Goal: Information Seeking & Learning: Learn about a topic

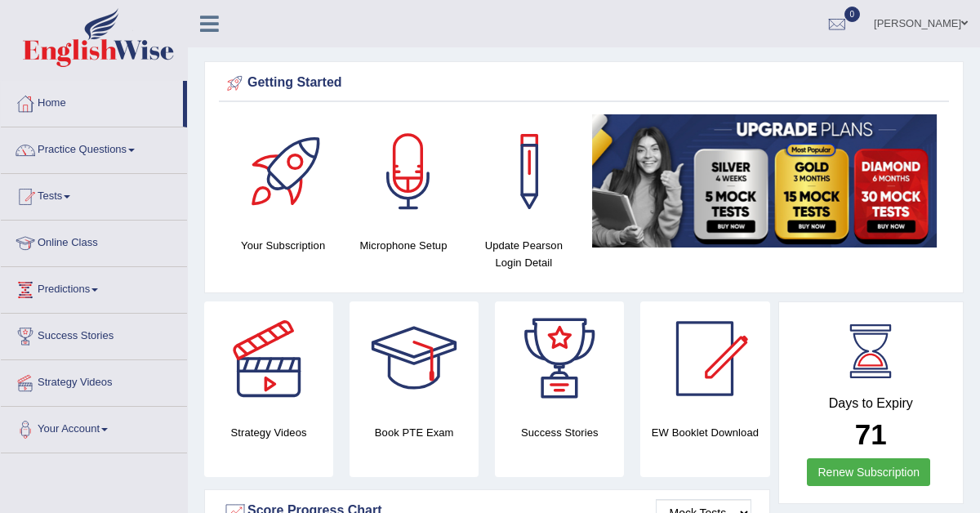
drag, startPoint x: 873, startPoint y: 19, endPoint x: 875, endPoint y: 328, distance: 308.7
click at [111, 156] on link "Practice Questions" at bounding box center [94, 147] width 186 height 41
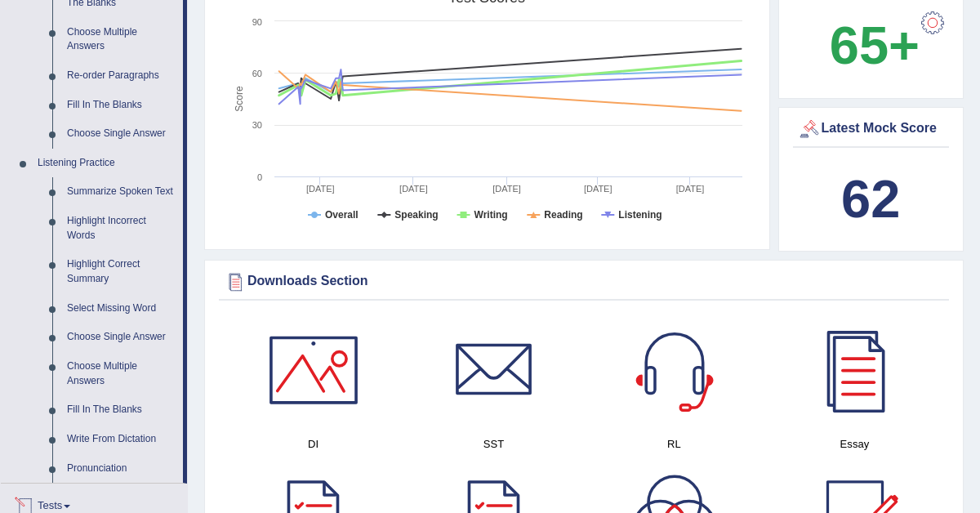
scroll to position [544, 0]
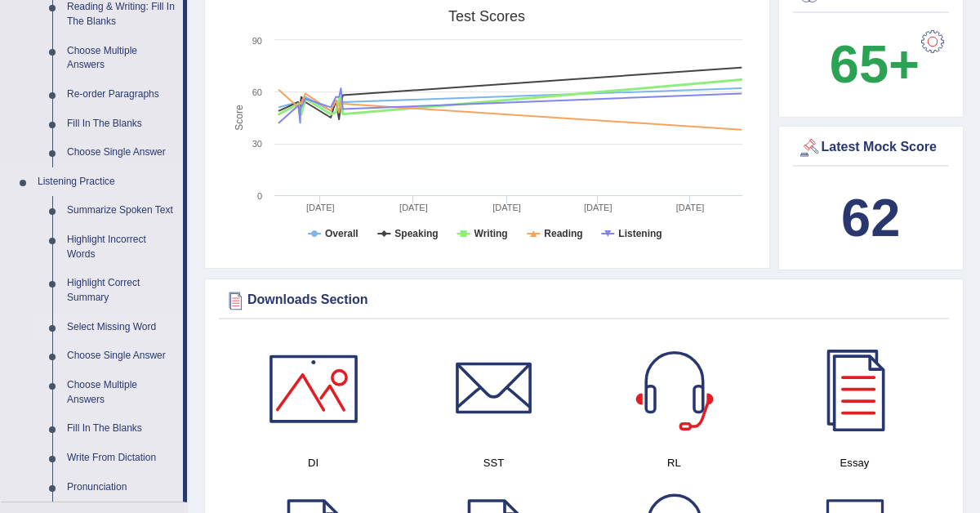
click at [131, 342] on link "Select Missing Word" at bounding box center [121, 327] width 123 height 29
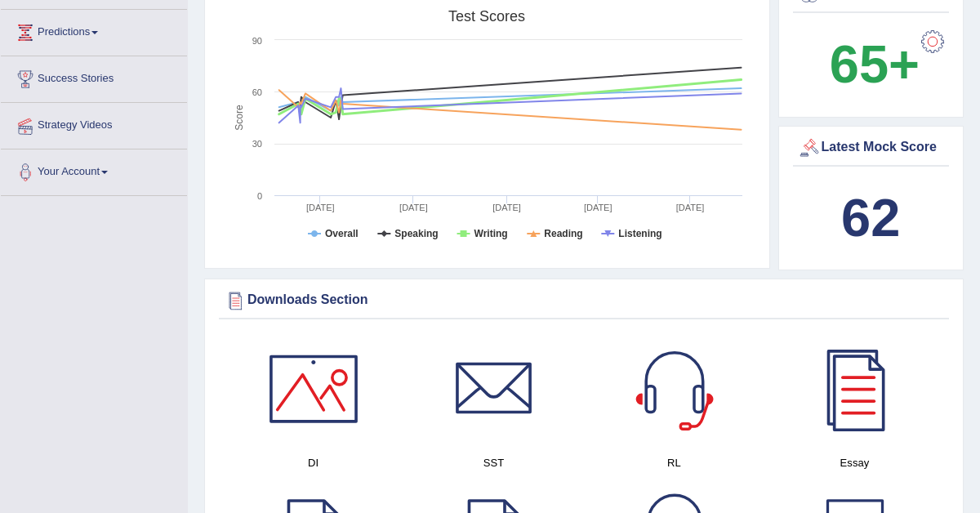
scroll to position [220, 0]
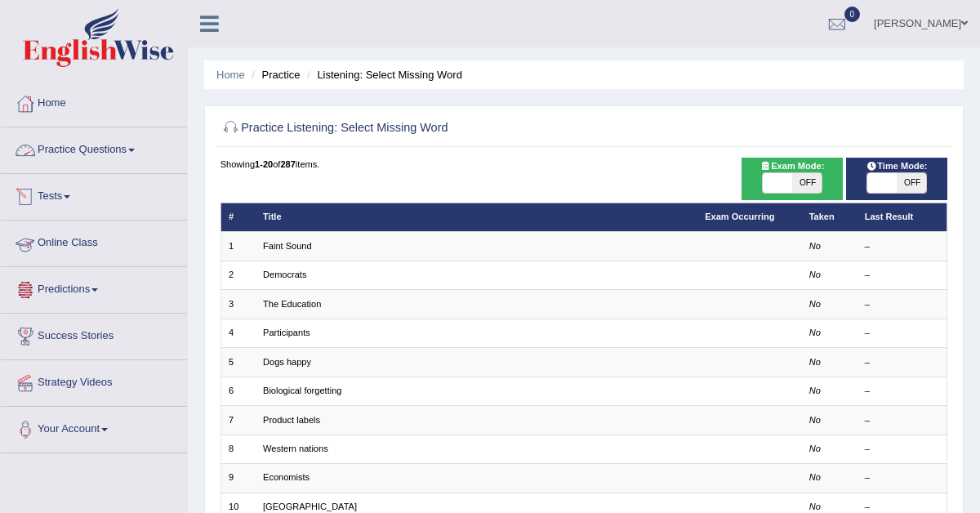
click at [105, 154] on link "Practice Questions" at bounding box center [94, 147] width 186 height 41
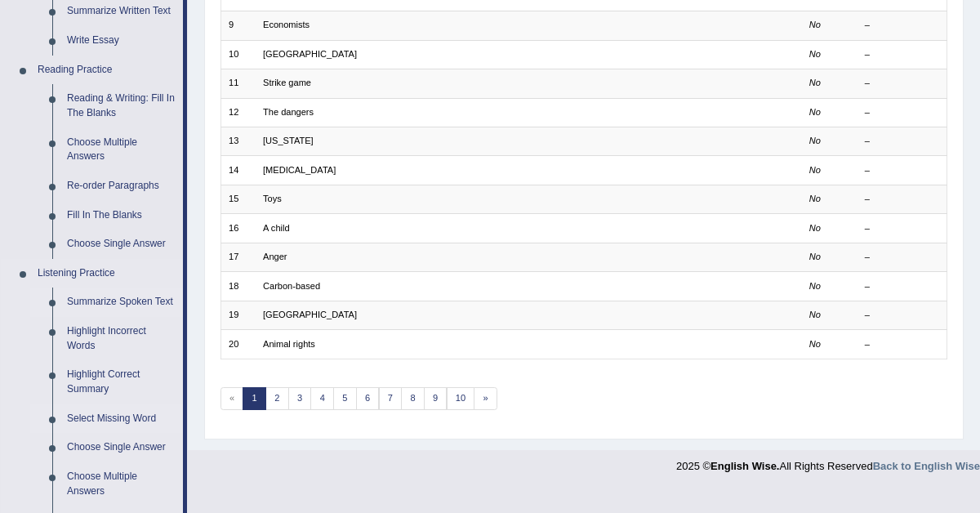
scroll to position [466, 0]
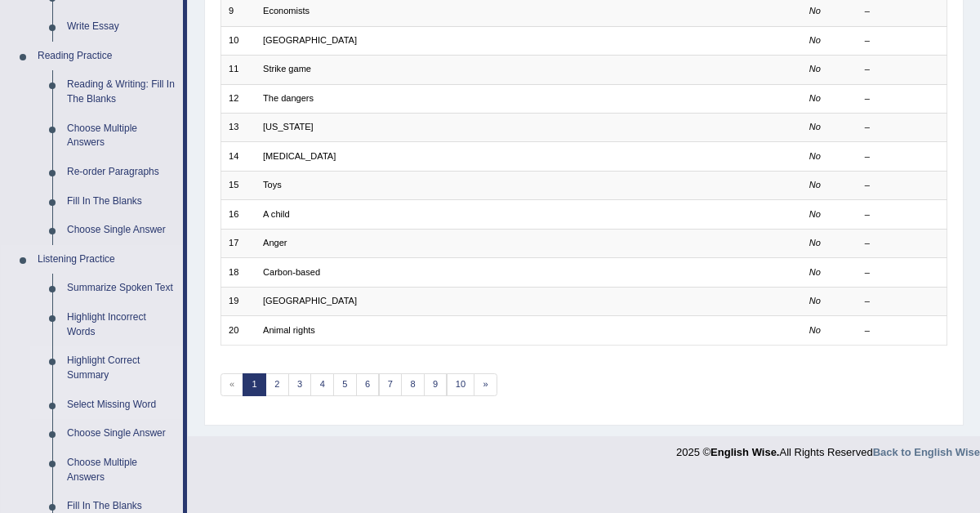
click at [99, 385] on link "Highlight Correct Summary" at bounding box center [121, 367] width 123 height 43
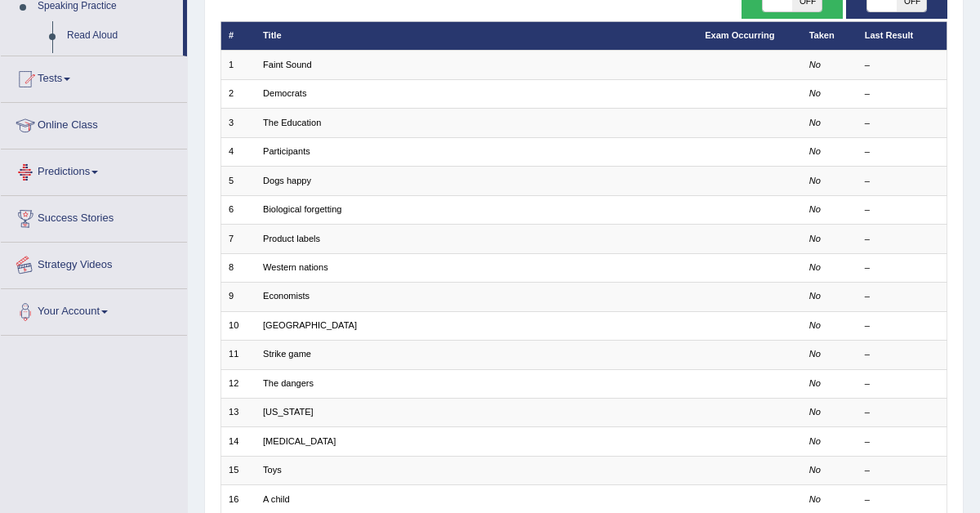
scroll to position [271, 0]
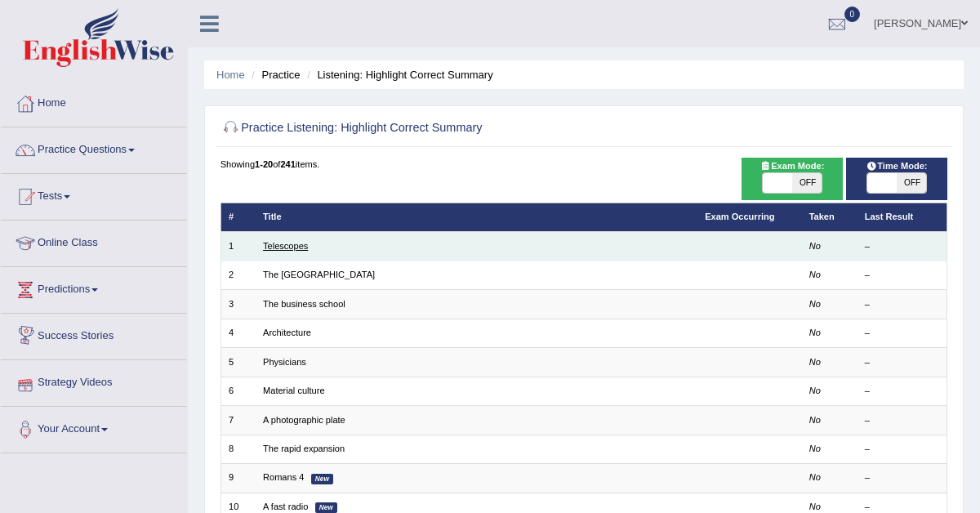
click at [278, 248] on link "Telescopes" at bounding box center [285, 246] width 45 height 10
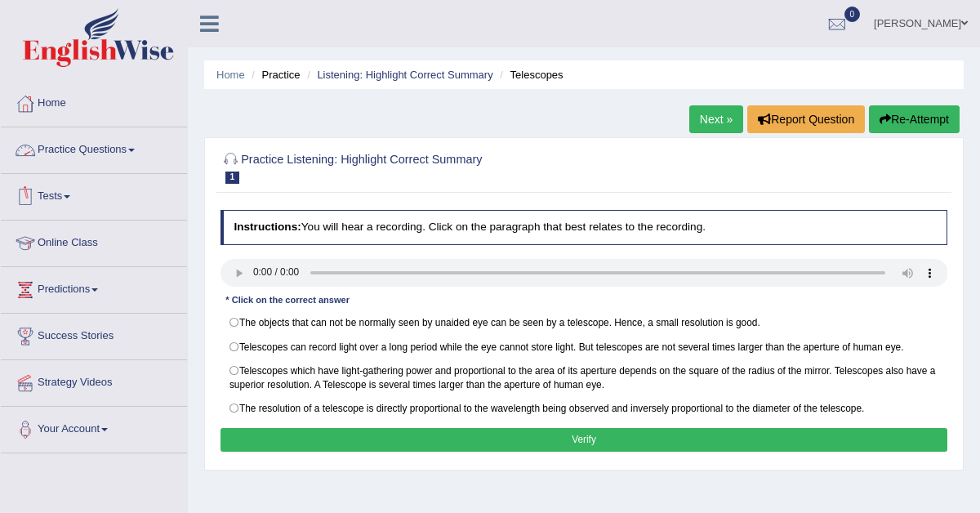
click at [97, 149] on link "Practice Questions" at bounding box center [94, 147] width 186 height 41
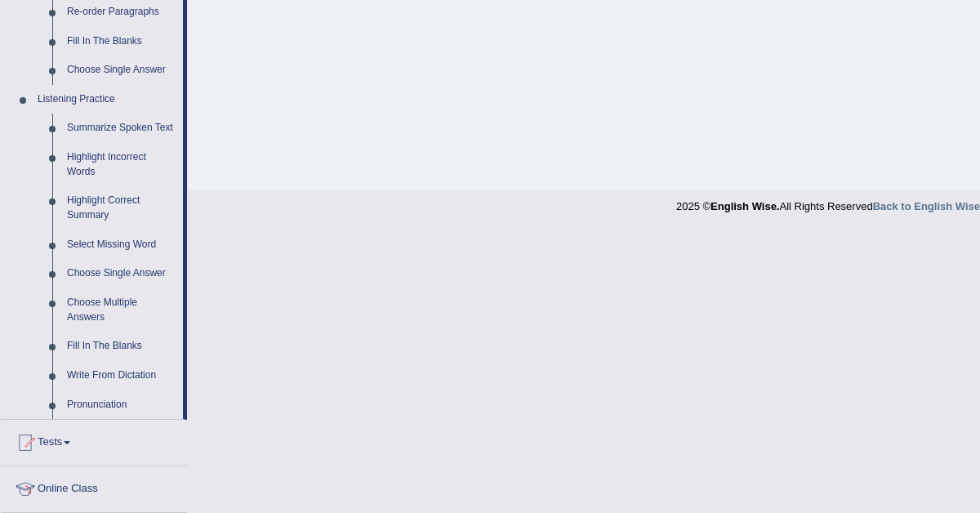
scroll to position [648, 0]
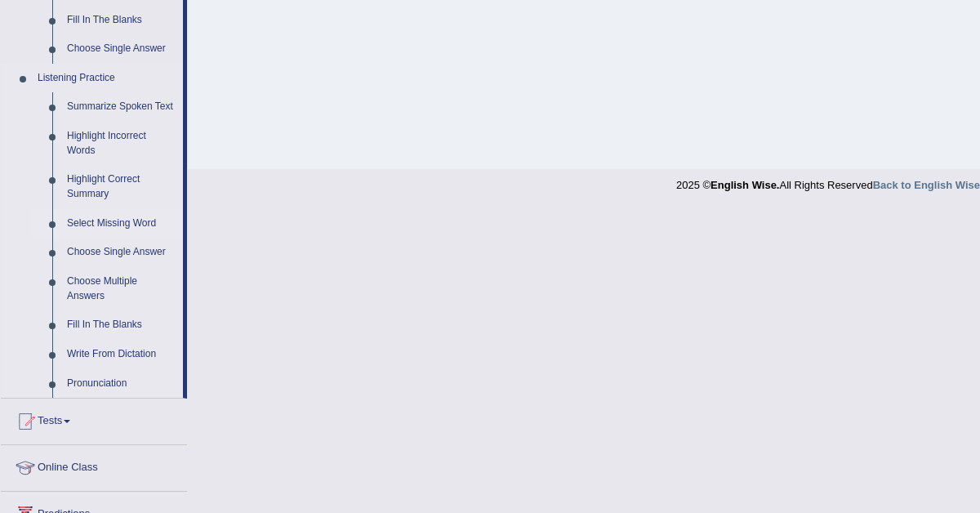
click at [114, 238] on link "Select Missing Word" at bounding box center [121, 223] width 123 height 29
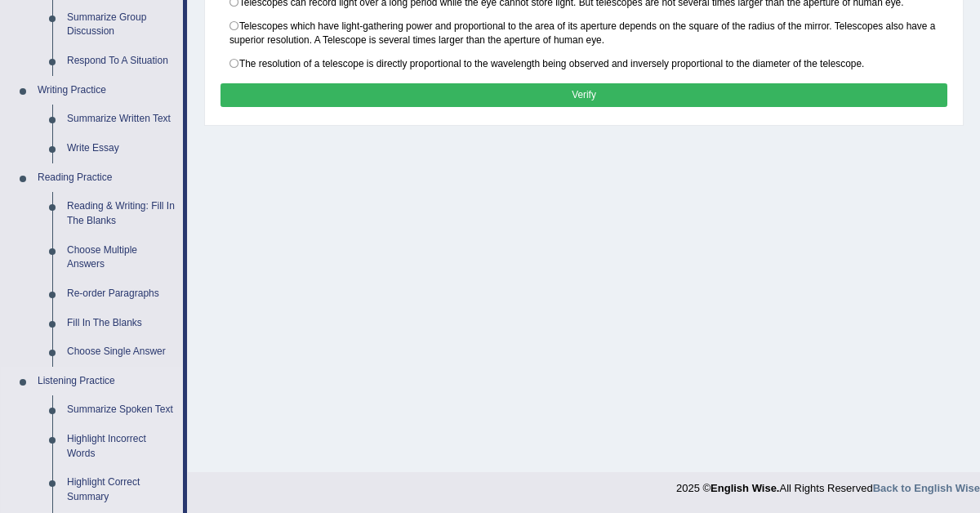
scroll to position [816, 0]
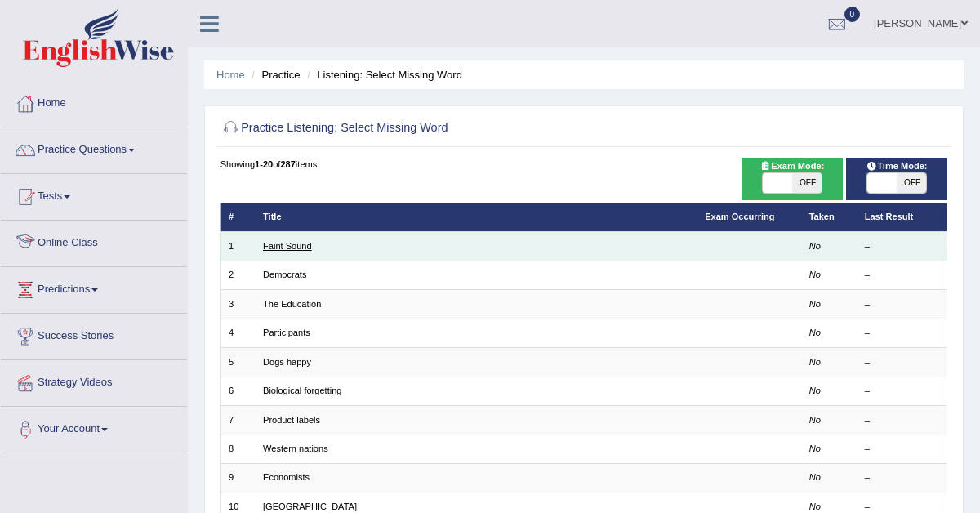
click at [294, 244] on link "Faint Sound" at bounding box center [287, 246] width 49 height 10
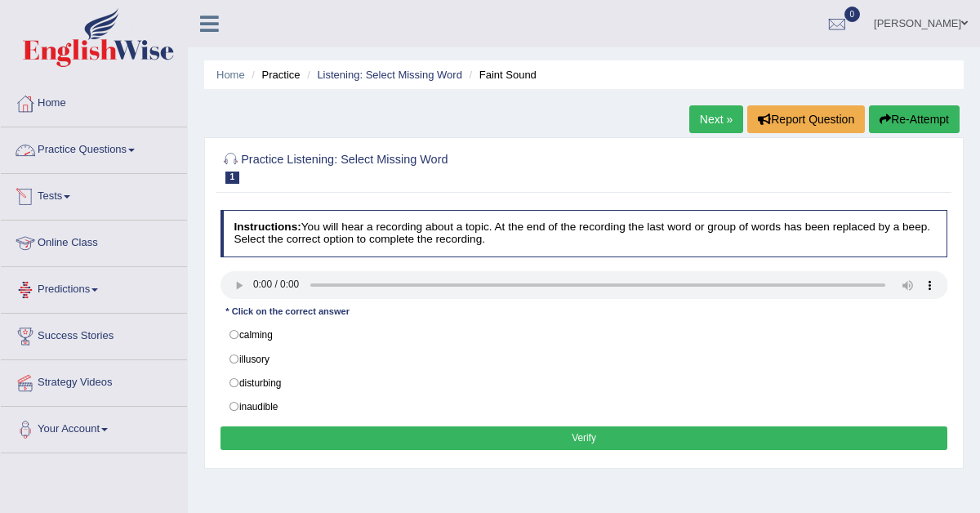
click at [87, 152] on link "Practice Questions" at bounding box center [94, 147] width 186 height 41
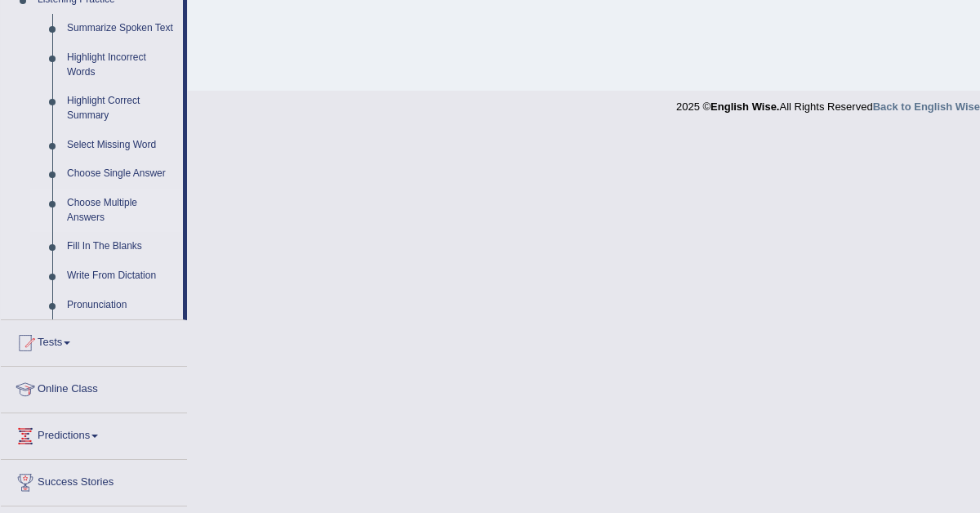
scroll to position [729, 0]
click at [128, 157] on link "Select Missing Word" at bounding box center [121, 142] width 123 height 29
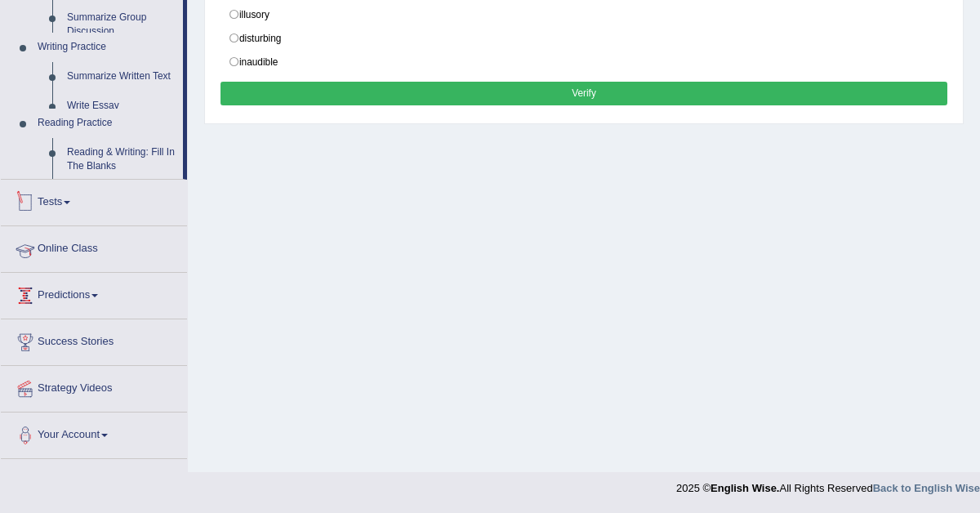
scroll to position [349, 0]
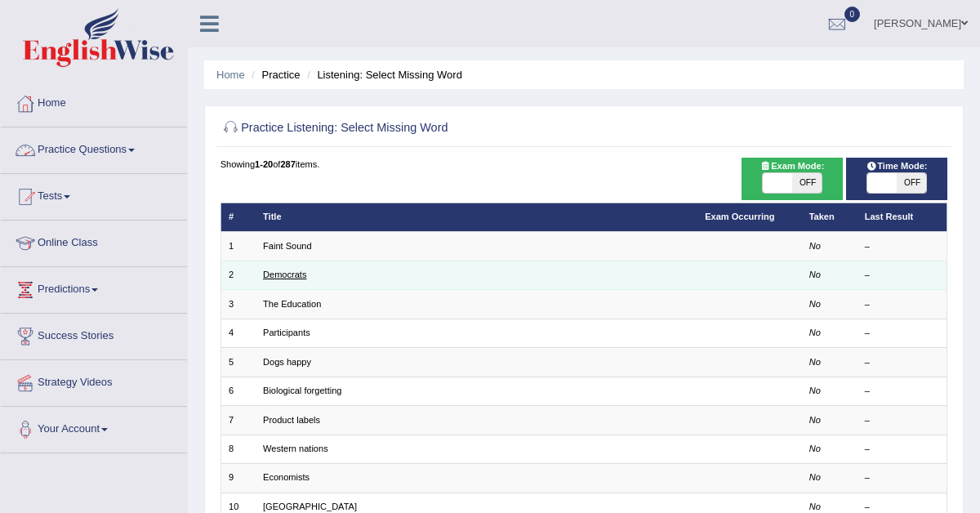
click at [282, 270] on link "Democrats" at bounding box center [284, 275] width 43 height 10
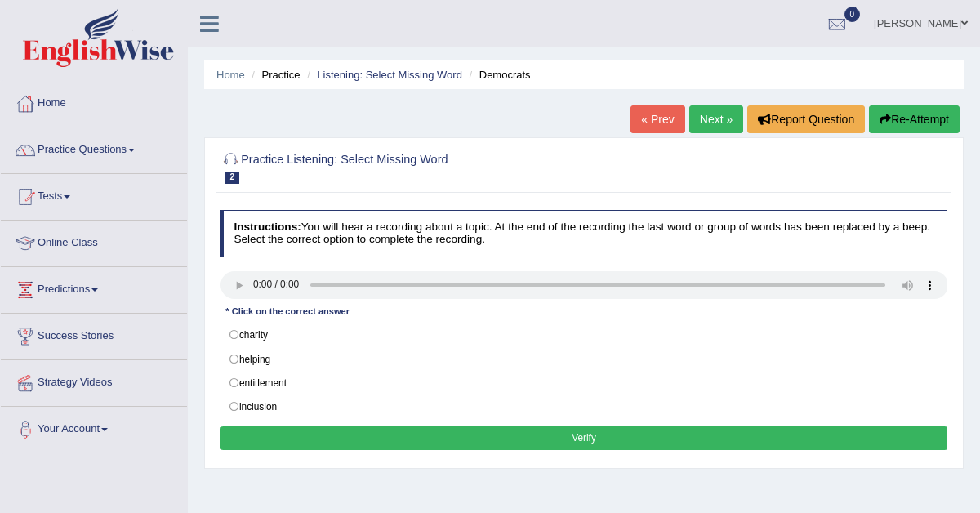
click at [707, 111] on link "Next »" at bounding box center [716, 119] width 54 height 28
click at [81, 151] on link "Practice Questions" at bounding box center [94, 147] width 186 height 41
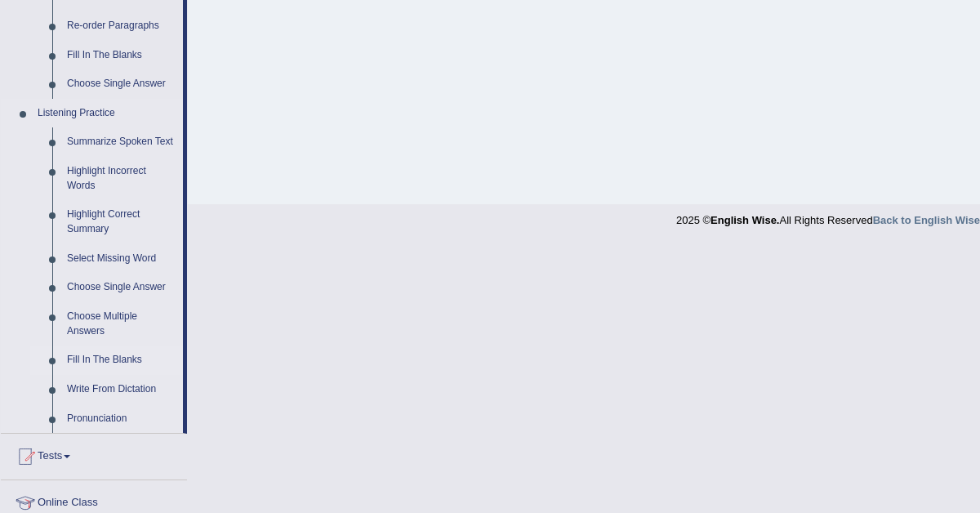
scroll to position [620, 0]
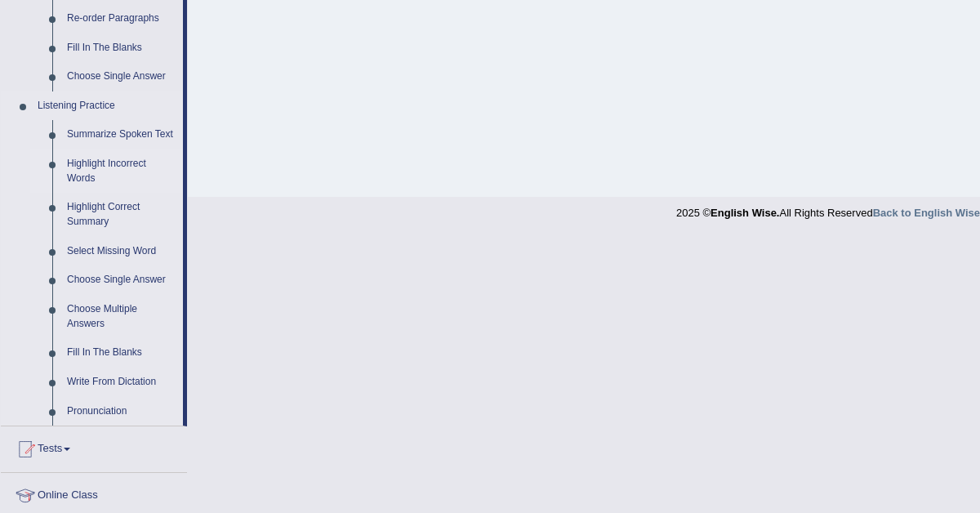
click at [87, 176] on link "Highlight Incorrect Words" at bounding box center [121, 170] width 123 height 43
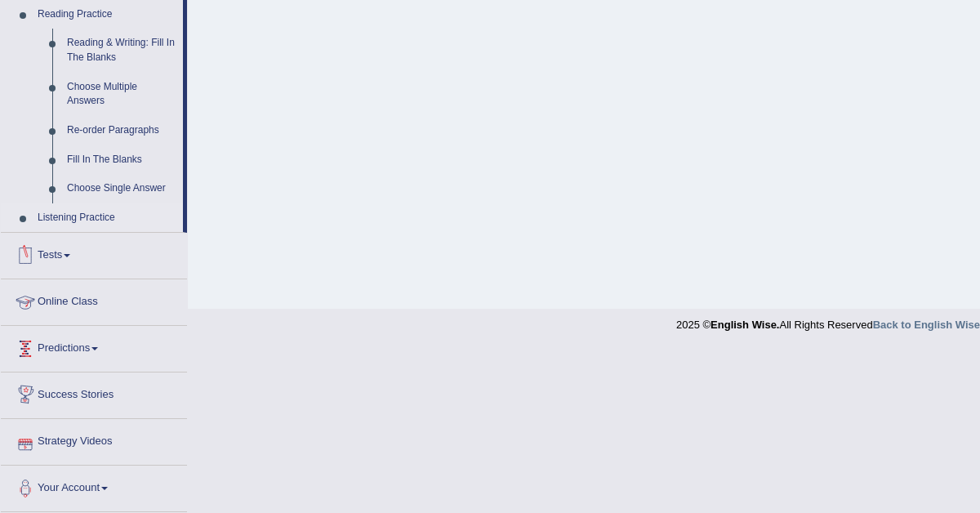
scroll to position [570, 0]
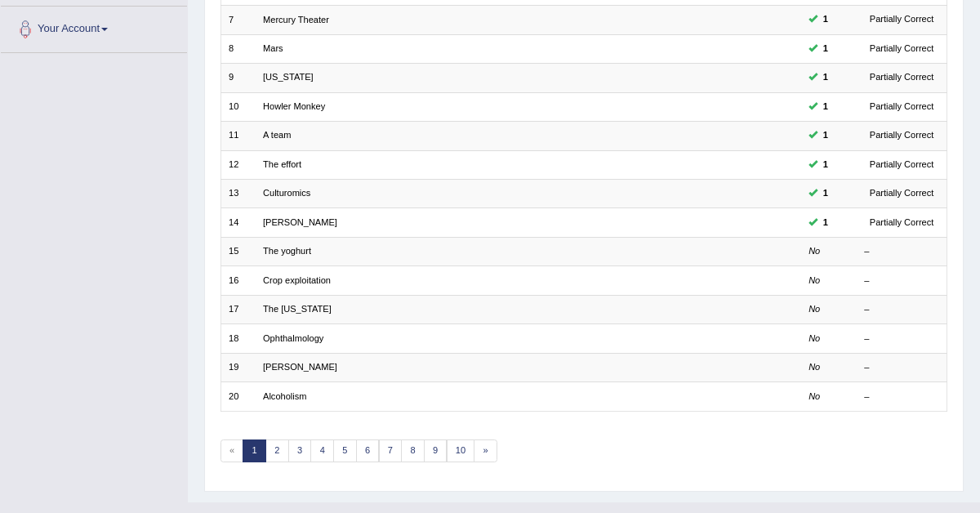
scroll to position [420, 0]
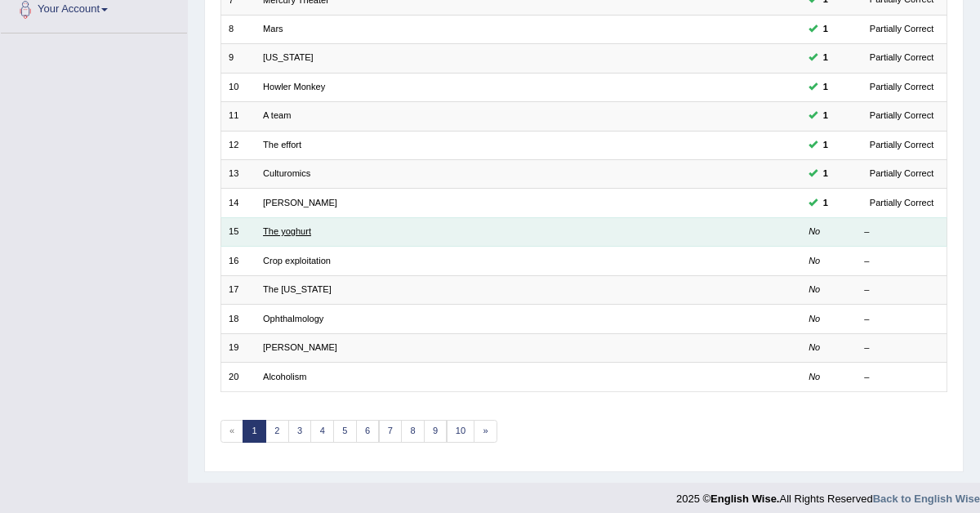
click at [285, 226] on link "The yoghurt" at bounding box center [287, 231] width 48 height 10
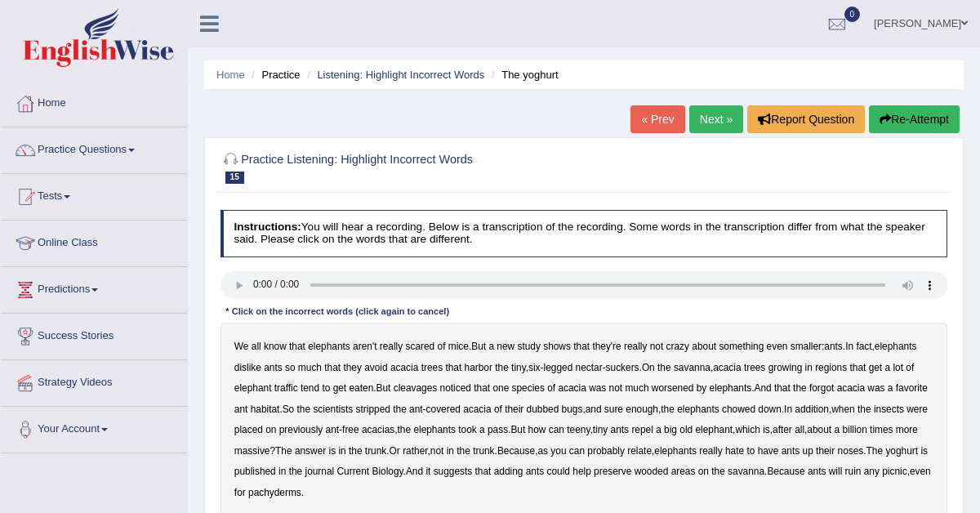
click at [256, 336] on div "Instructions: You will hear a recording. Below is a transcription of the record…" at bounding box center [583, 384] width 734 height 363
click at [896, 394] on b "favorite" at bounding box center [912, 387] width 32 height 11
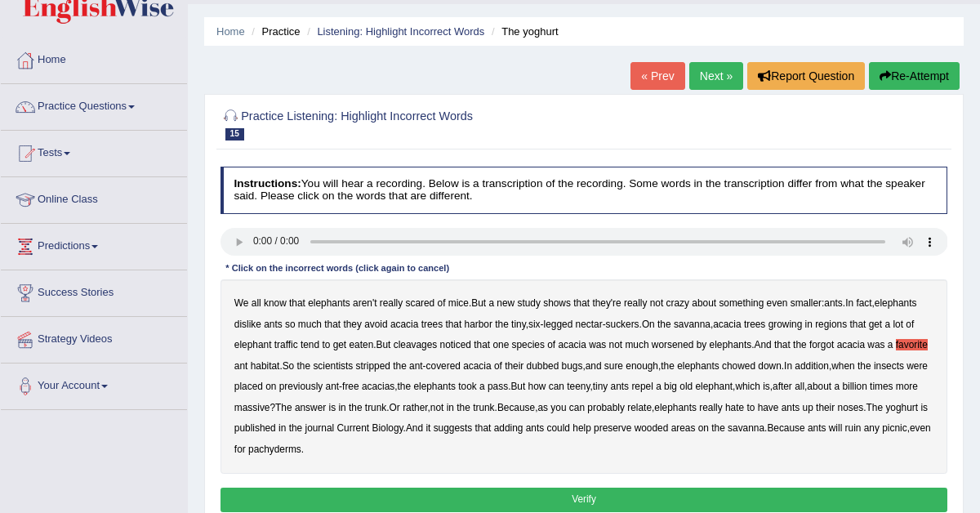
scroll to position [54, 0]
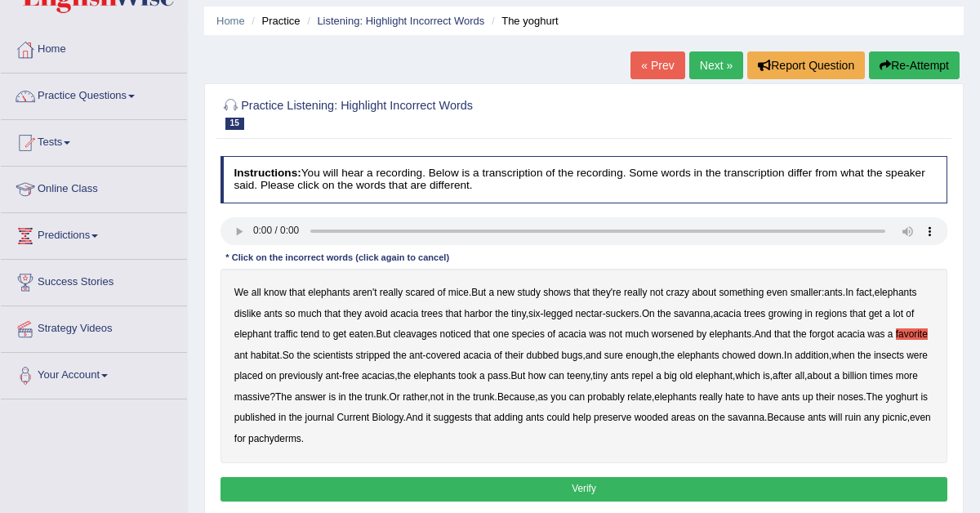
click at [885, 403] on b "yoghurt" at bounding box center [901, 396] width 33 height 11
click at [501, 490] on button "Verify" at bounding box center [585, 489] width 728 height 24
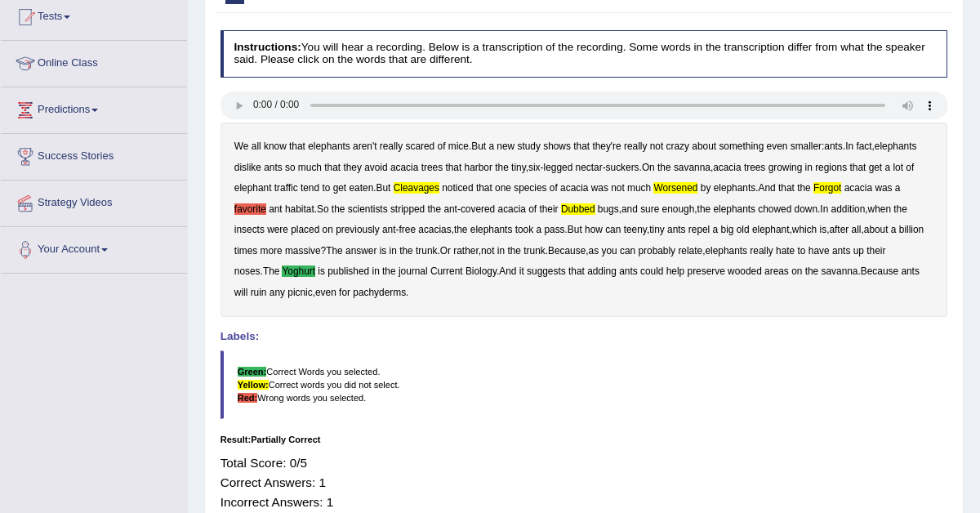
scroll to position [0, 0]
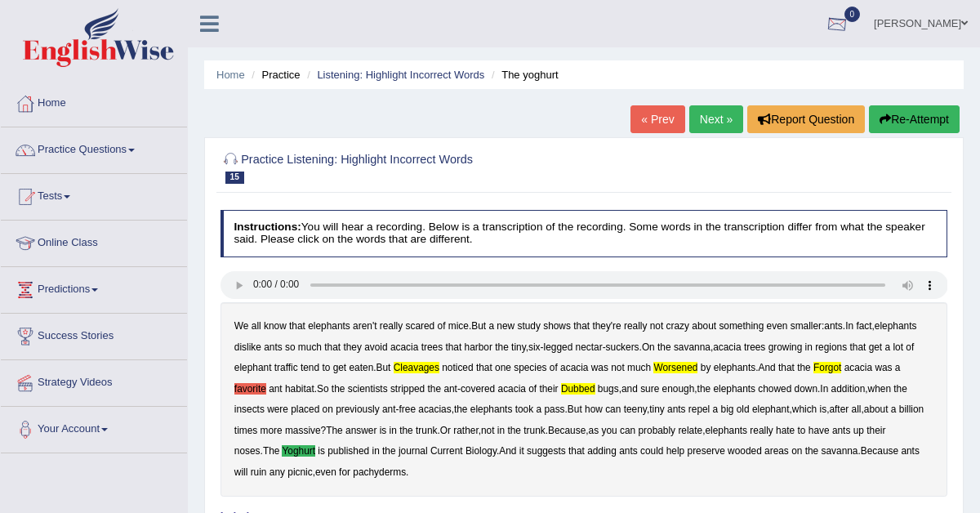
click at [849, 29] on div at bounding box center [837, 24] width 25 height 25
click at [716, 117] on link "Next »" at bounding box center [716, 119] width 54 height 28
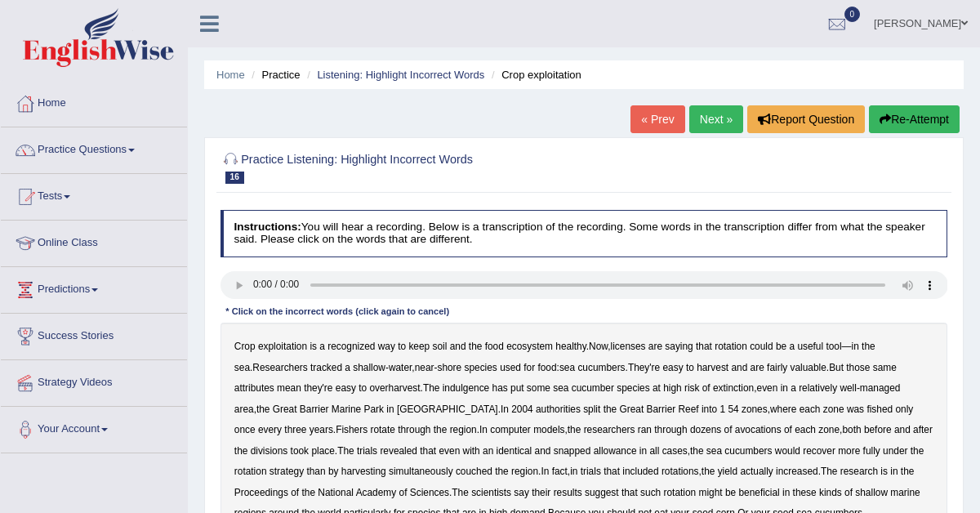
click at [280, 345] on b "exploitation" at bounding box center [282, 346] width 49 height 11
click at [635, 343] on b "licenses" at bounding box center [628, 346] width 35 height 11
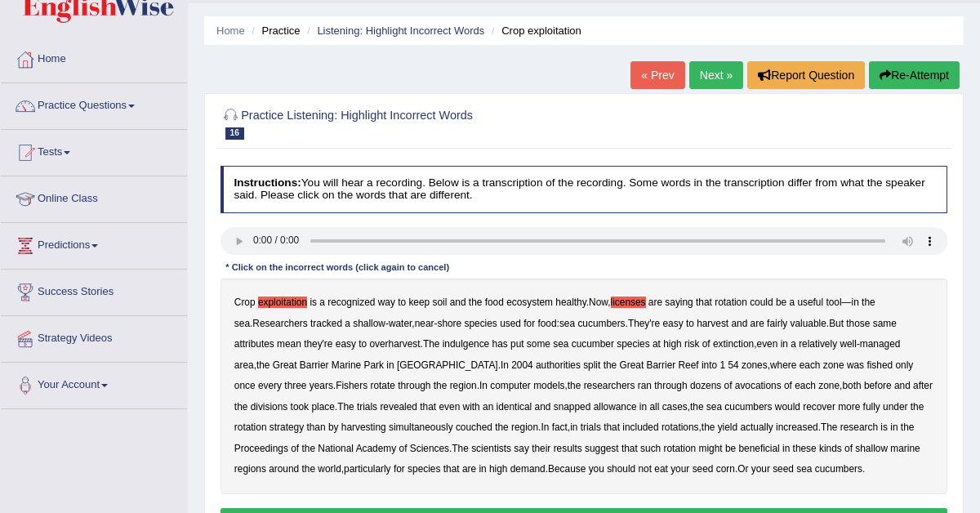
scroll to position [49, 0]
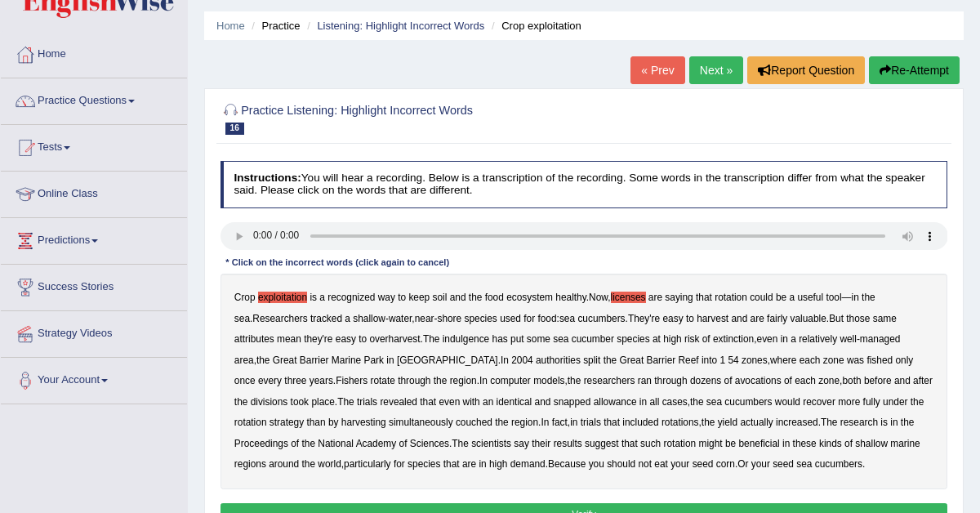
click at [467, 337] on b "indulgence" at bounding box center [466, 338] width 47 height 11
click at [735, 383] on b "avocations" at bounding box center [758, 380] width 47 height 11
click at [554, 403] on b "snapped" at bounding box center [573, 401] width 38 height 11
click at [456, 425] on b "couched" at bounding box center [474, 422] width 37 height 11
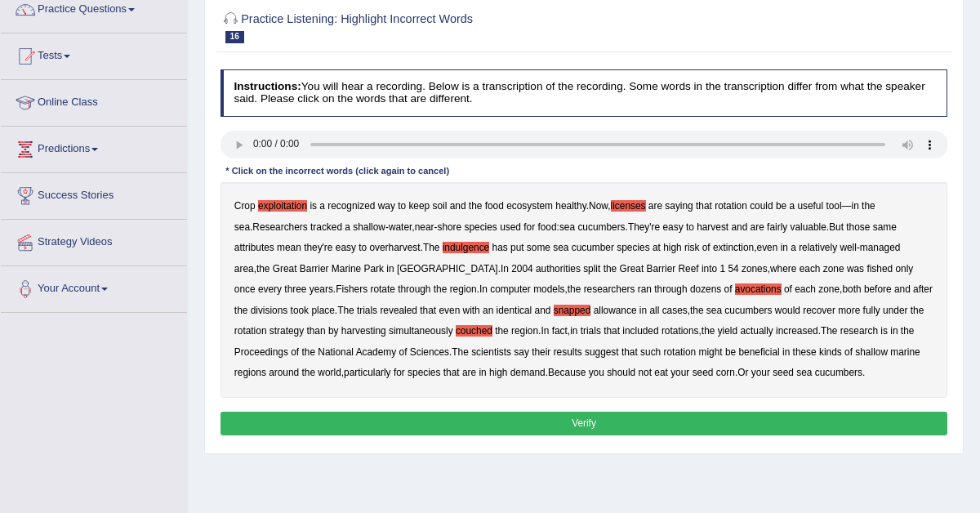
scroll to position [154, 0]
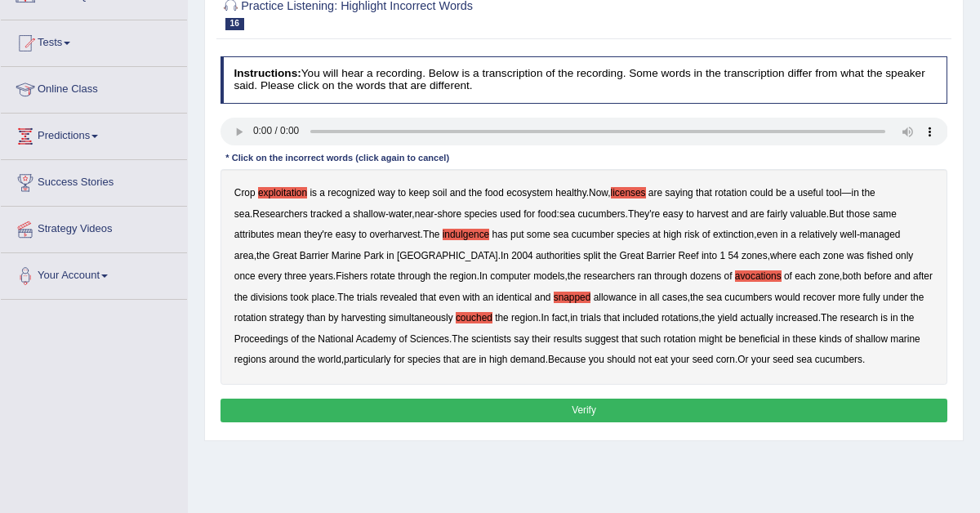
click at [626, 408] on button "Verify" at bounding box center [585, 411] width 728 height 24
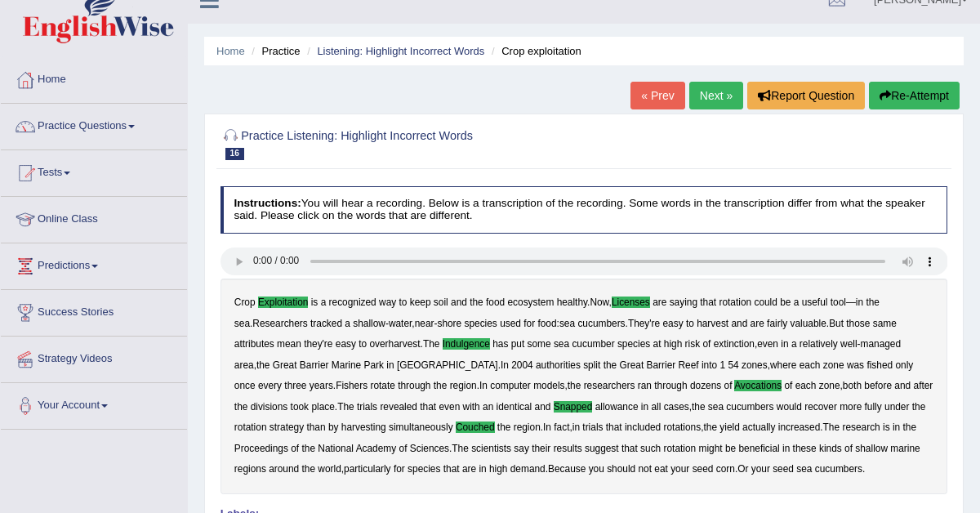
scroll to position [0, 0]
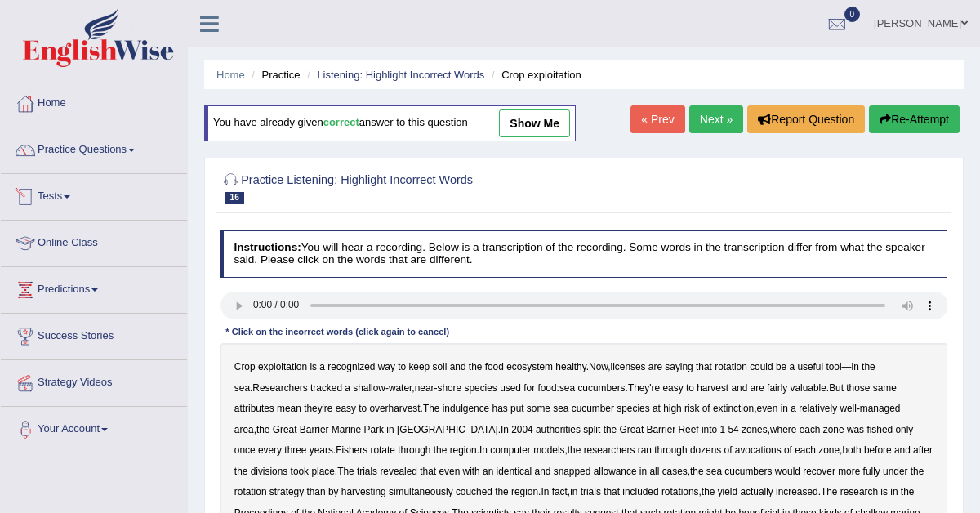
click at [97, 149] on link "Practice Questions" at bounding box center [94, 147] width 186 height 41
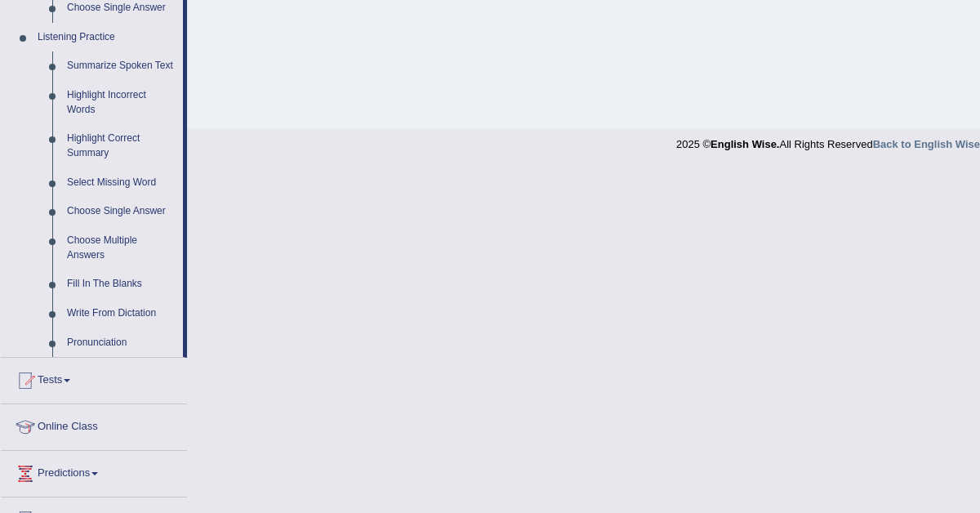
scroll to position [689, 0]
click at [102, 296] on link "Fill In The Blanks" at bounding box center [121, 283] width 123 height 29
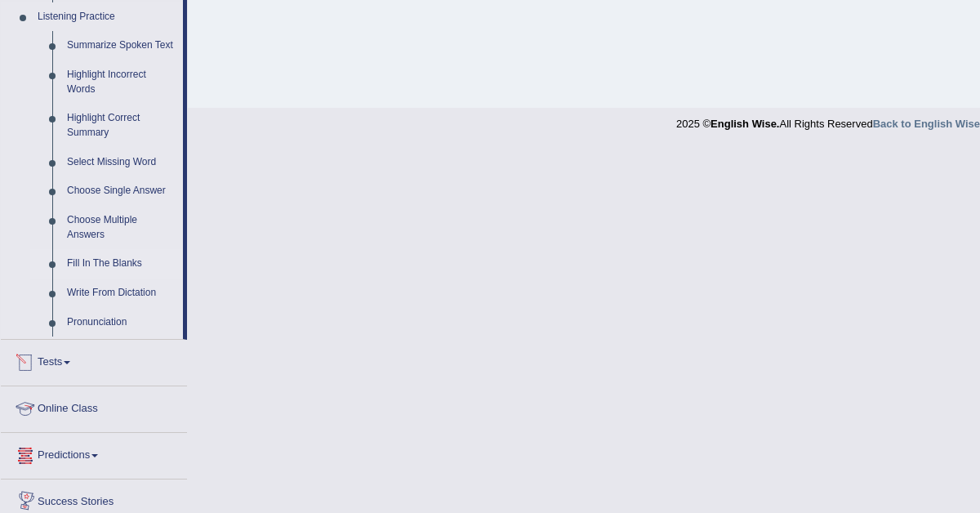
scroll to position [571, 0]
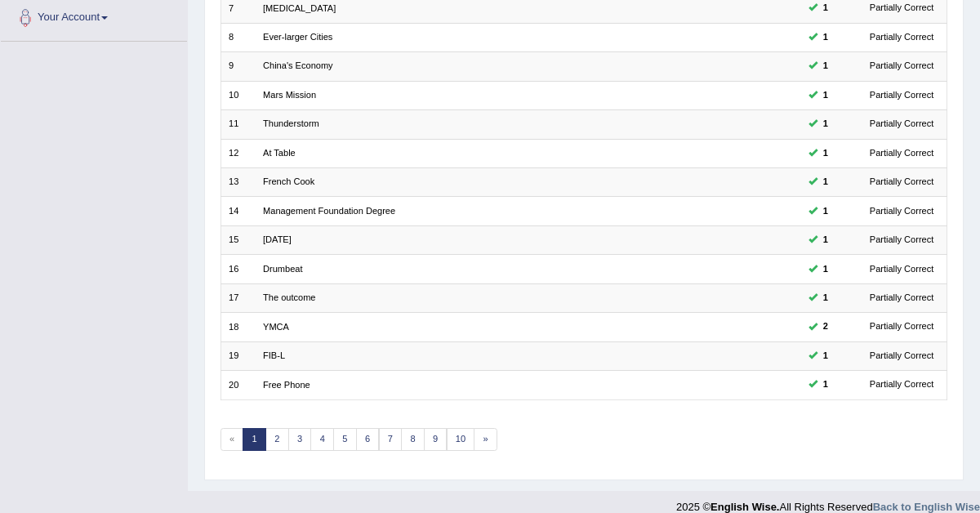
scroll to position [420, 0]
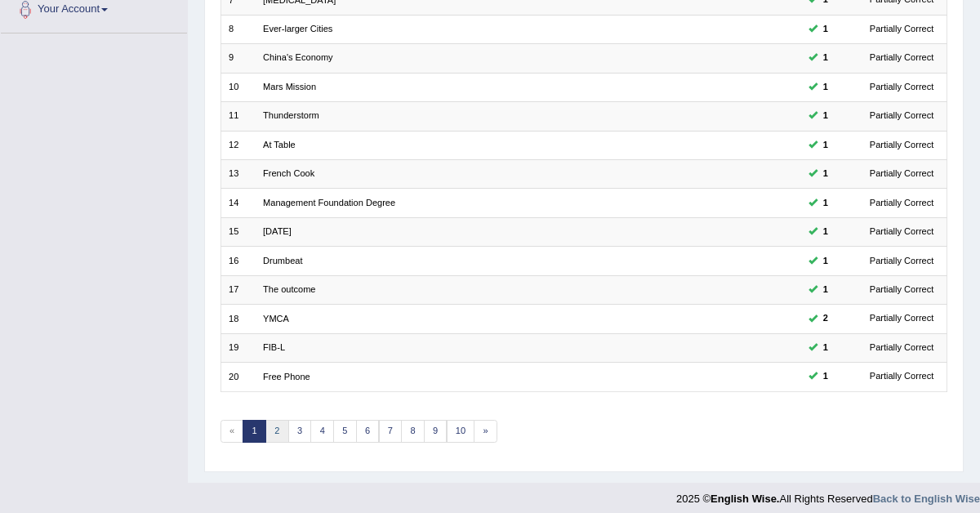
click at [274, 423] on link "2" at bounding box center [277, 431] width 24 height 23
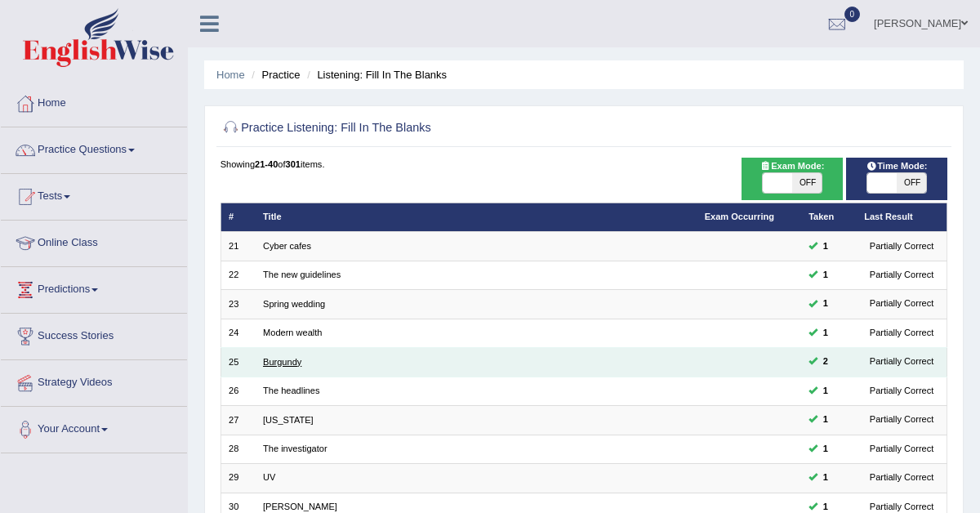
click at [265, 364] on link "Burgundy" at bounding box center [282, 362] width 38 height 10
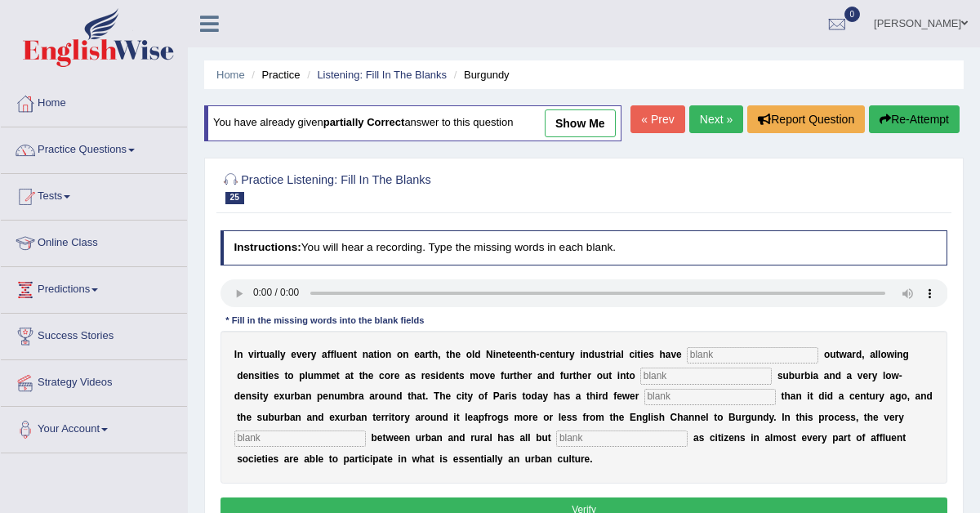
scroll to position [57, 0]
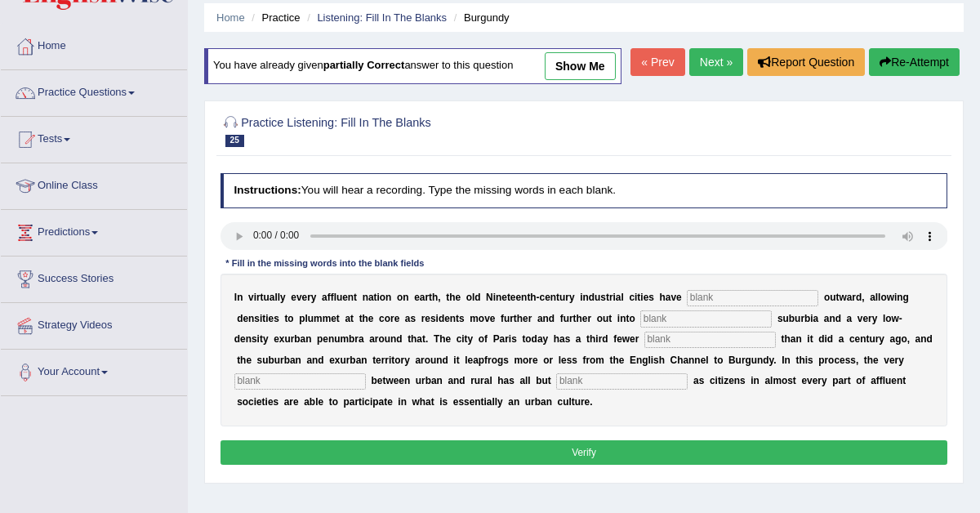
click at [736, 306] on input "text" at bounding box center [753, 298] width 132 height 16
click at [769, 306] on input "text" at bounding box center [753, 298] width 132 height 16
click at [723, 306] on input "exploreded" at bounding box center [753, 298] width 132 height 16
type input "exploreded"
click at [694, 327] on input "text" at bounding box center [706, 318] width 132 height 16
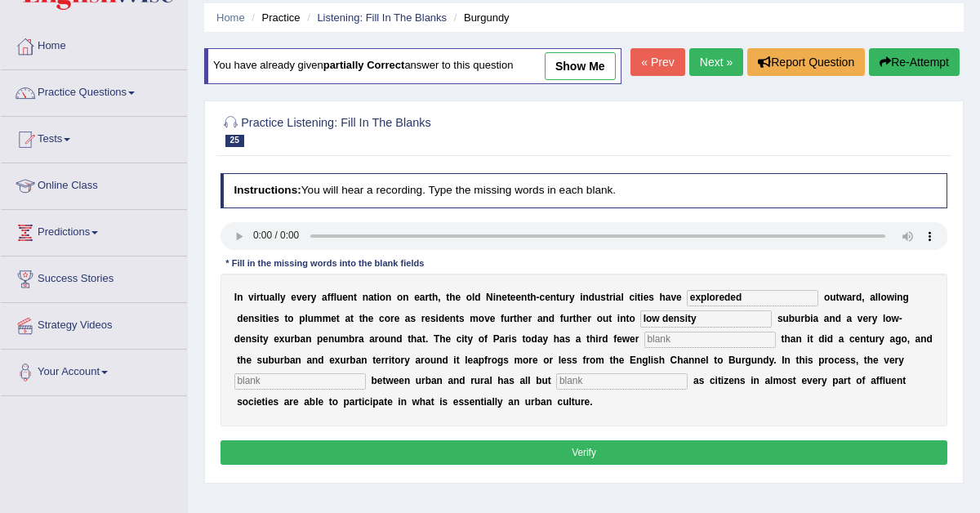
type input "low density"
click at [644, 348] on input "text" at bounding box center [710, 340] width 132 height 16
type input "residences"
click at [321, 390] on input "text" at bounding box center [300, 381] width 132 height 16
type input "distinguish"
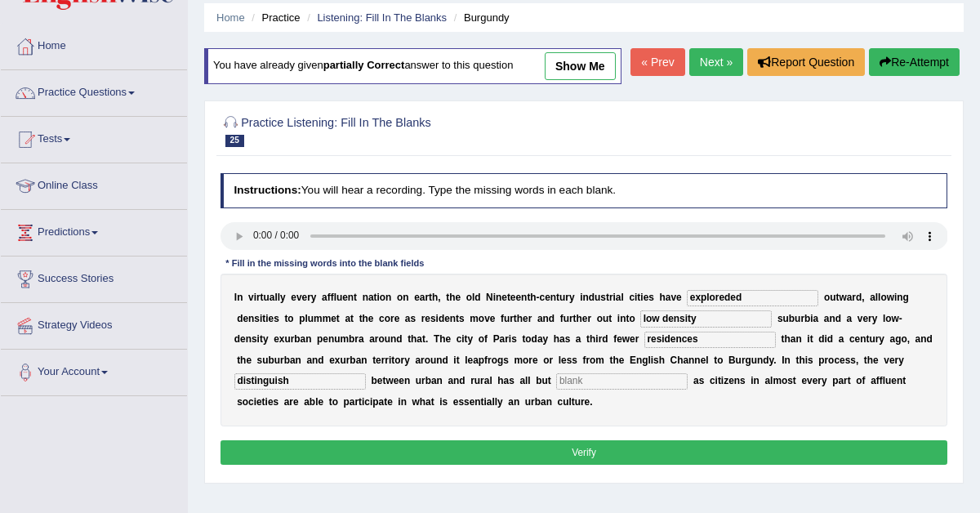
click at [586, 390] on input "text" at bounding box center [622, 381] width 132 height 16
type input "f"
click at [568, 464] on button "Verify" at bounding box center [585, 452] width 728 height 24
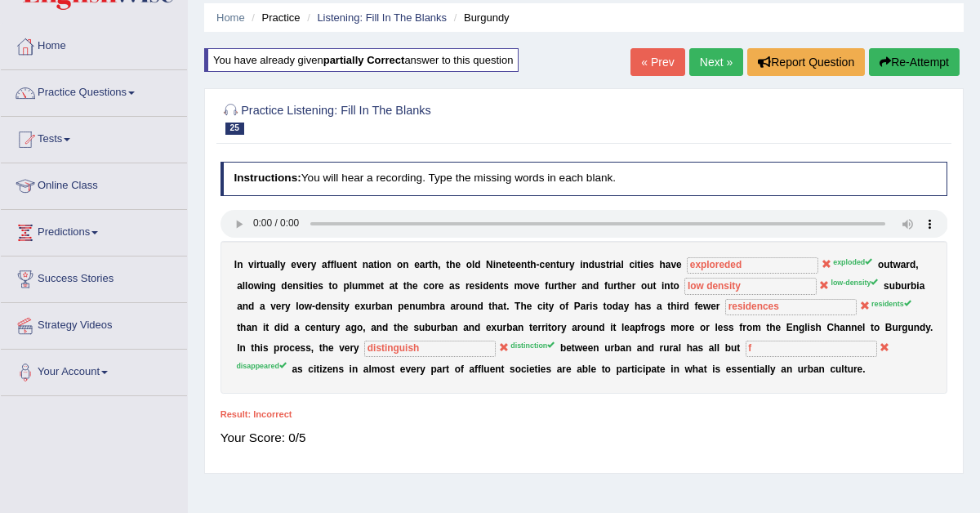
click at [823, 364] on div "I n v i r t u a l l y e v e r y a f f l u e n t n a t i o n o n e a r t h , t h…" at bounding box center [585, 317] width 728 height 153
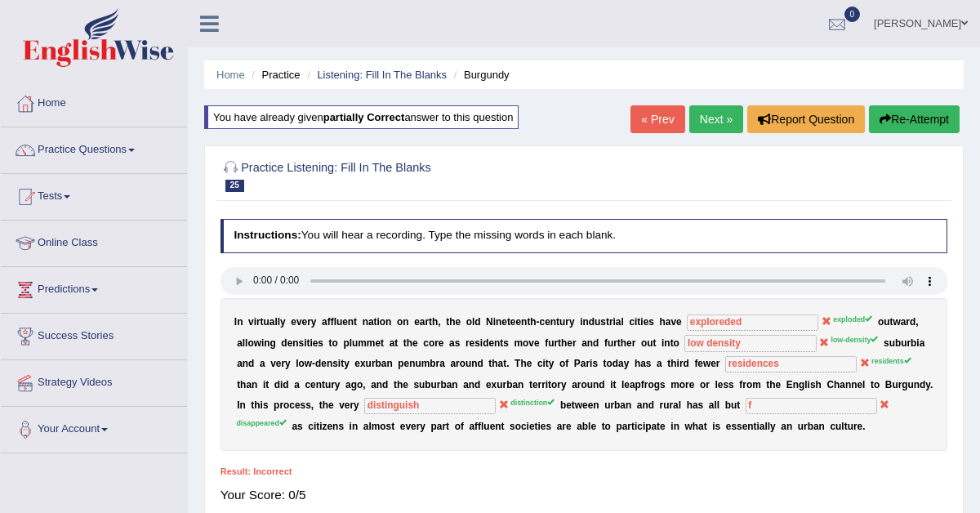
click at [862, 27] on link "0" at bounding box center [837, 21] width 49 height 42
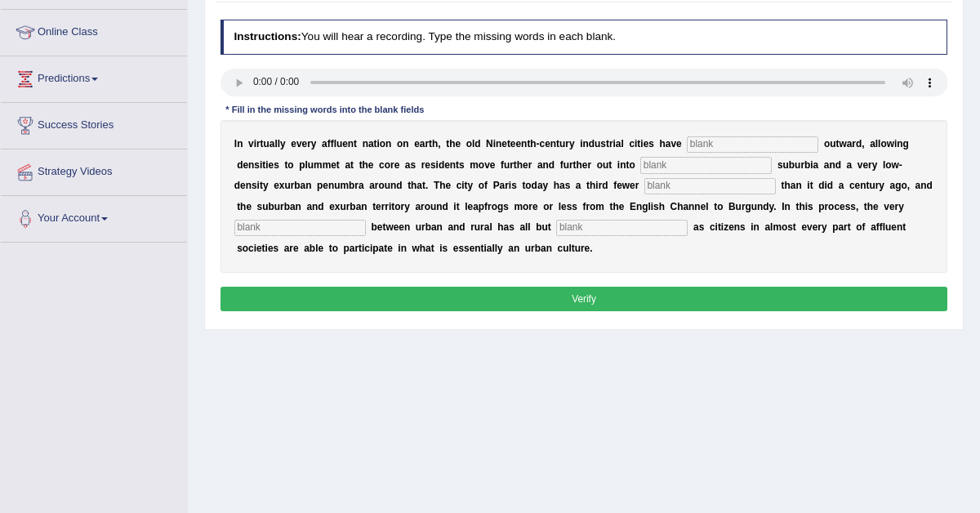
scroll to position [241, 0]
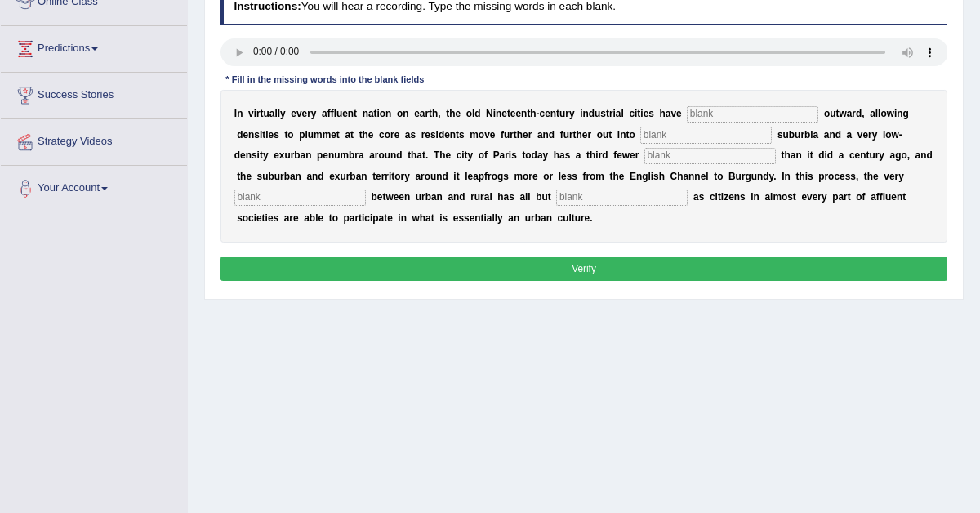
click at [550, 266] on button "Verify" at bounding box center [585, 268] width 728 height 24
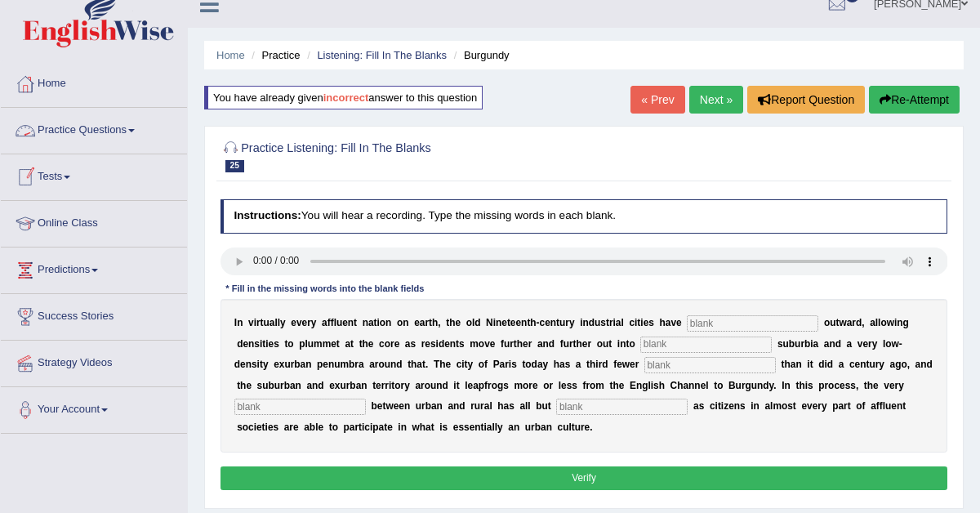
scroll to position [0, 0]
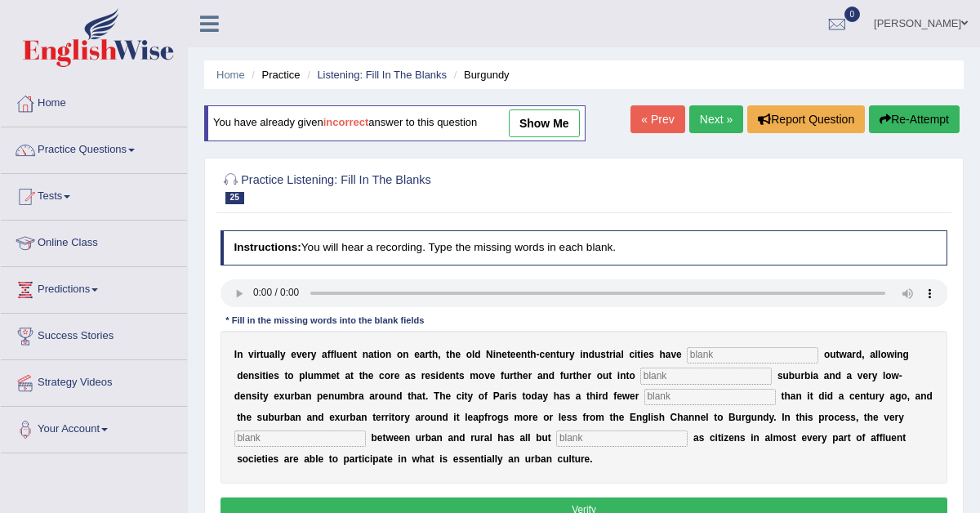
click at [714, 118] on link "Next »" at bounding box center [716, 119] width 54 height 28
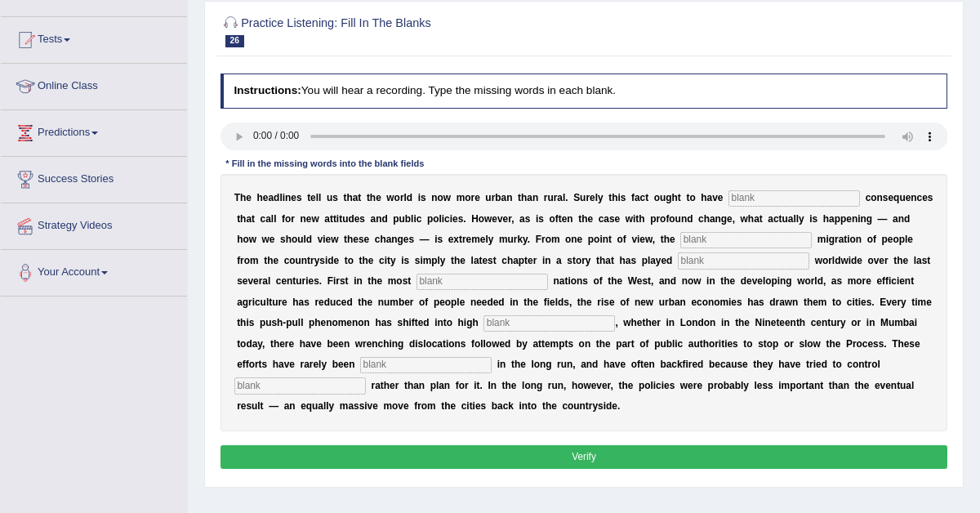
scroll to position [158, 0]
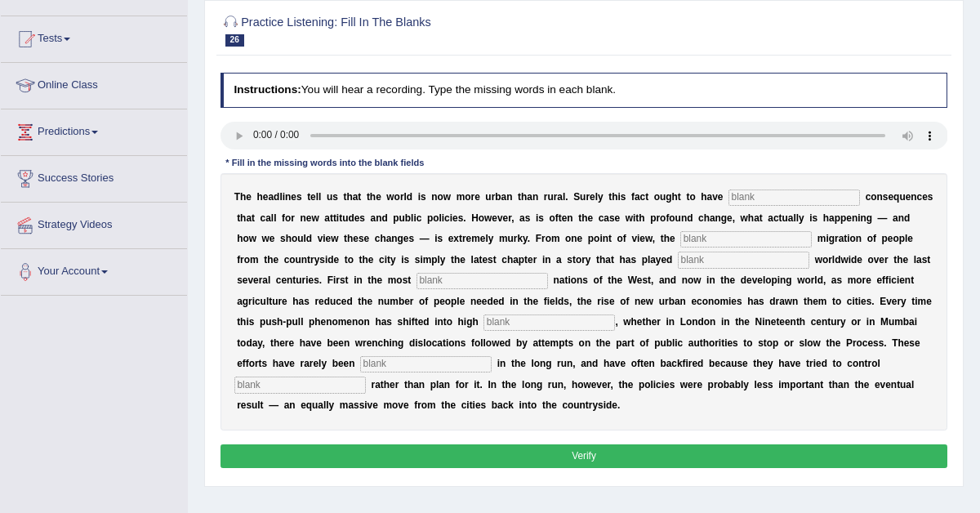
click at [760, 206] on input "text" at bounding box center [795, 197] width 132 height 16
type input "profound"
click at [711, 247] on input "text" at bounding box center [746, 239] width 132 height 16
click at [366, 393] on input "text" at bounding box center [300, 385] width 132 height 16
type input "behaviour"
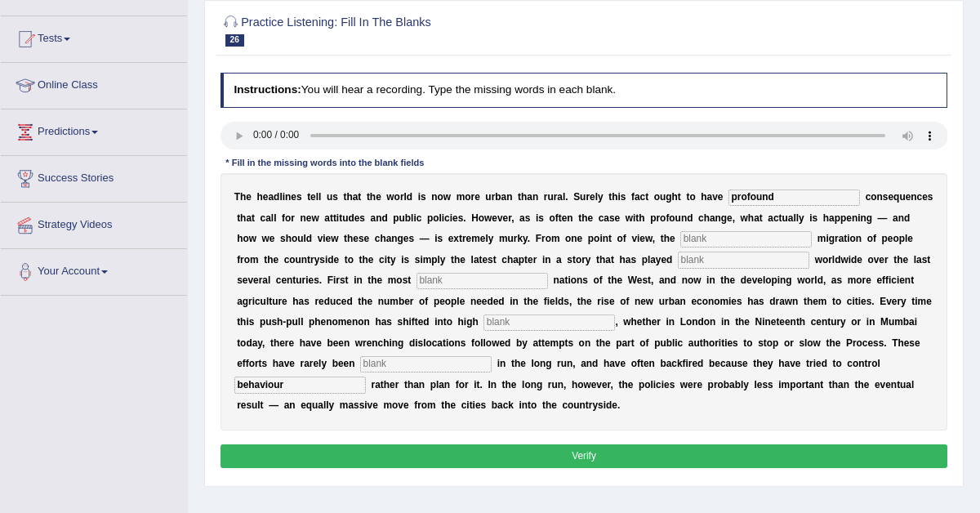
click at [372, 372] on input "text" at bounding box center [426, 364] width 132 height 16
type input "effective"
click at [702, 247] on input "text" at bounding box center [746, 239] width 132 height 16
type input "vast"
click at [680, 268] on input "text" at bounding box center [744, 260] width 132 height 16
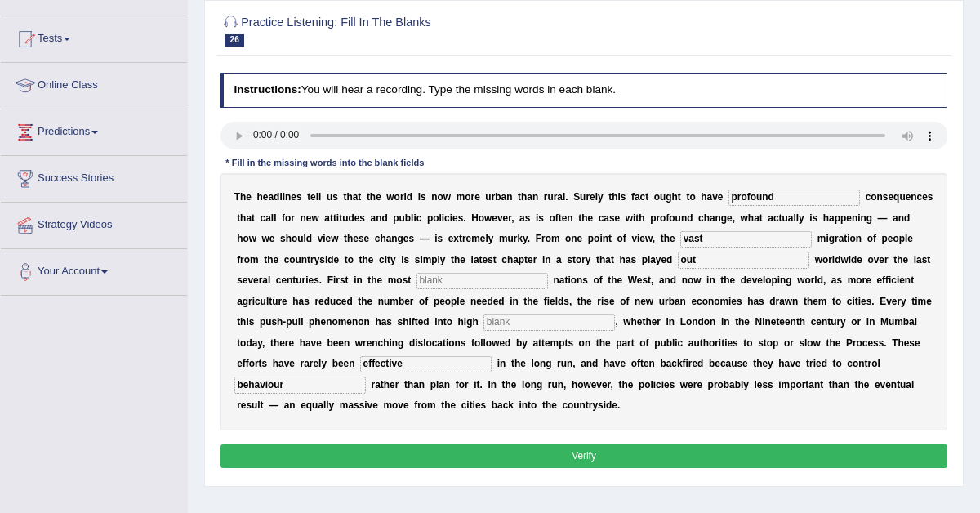
type input "out"
click at [417, 289] on input "text" at bounding box center [483, 281] width 132 height 16
click at [484, 331] on input "text" at bounding box center [550, 322] width 132 height 16
type input "gear"
click at [417, 289] on input "text" at bounding box center [483, 281] width 132 height 16
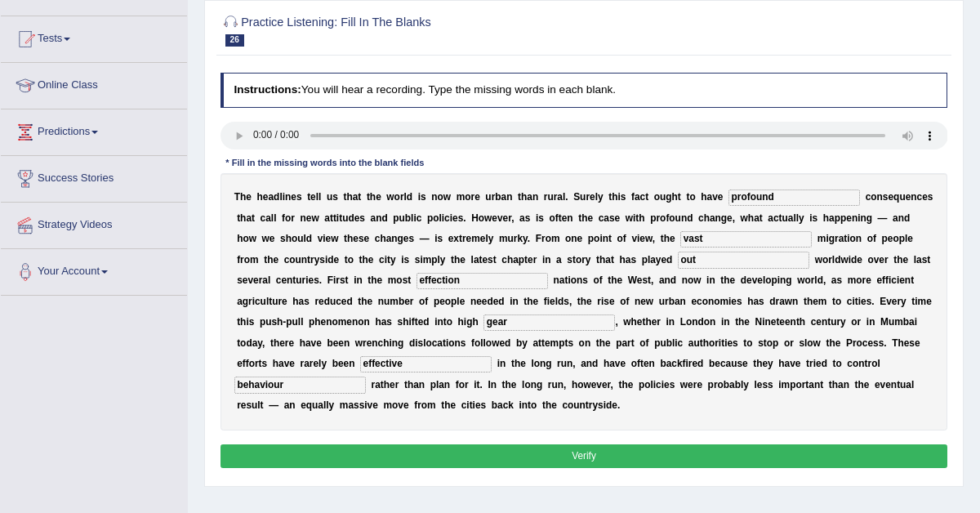
type input "effection"
click at [559, 468] on button "Verify" at bounding box center [585, 456] width 728 height 24
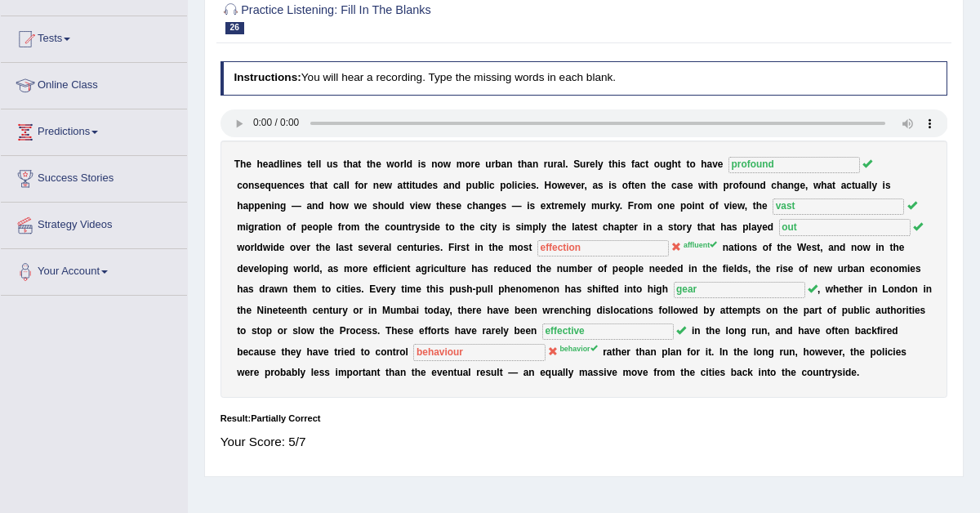
click at [684, 245] on sup "affluent" at bounding box center [700, 245] width 33 height 8
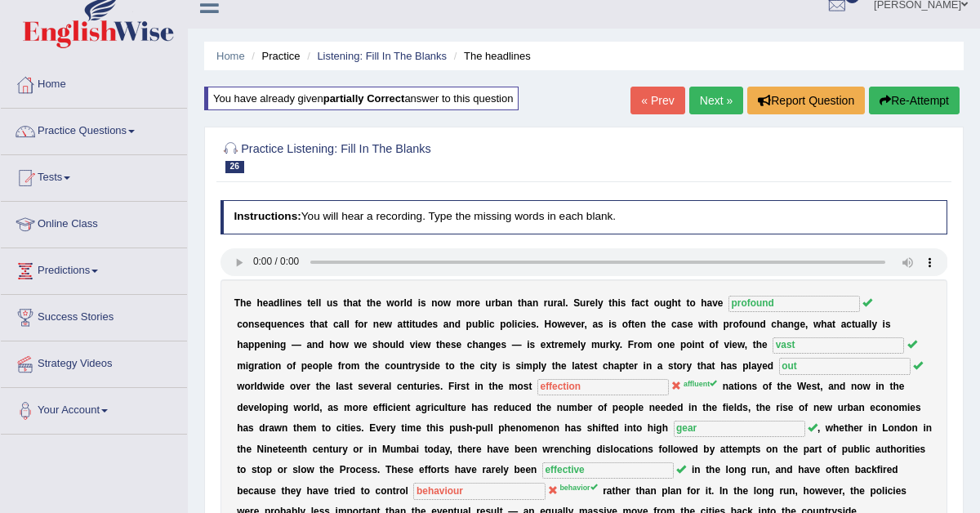
scroll to position [0, 0]
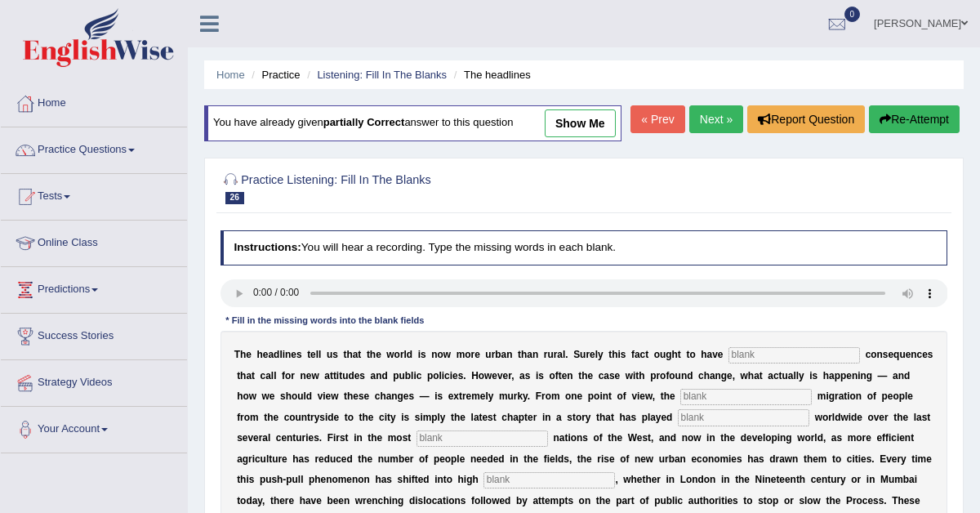
click at [710, 133] on link "Next »" at bounding box center [716, 119] width 54 height 28
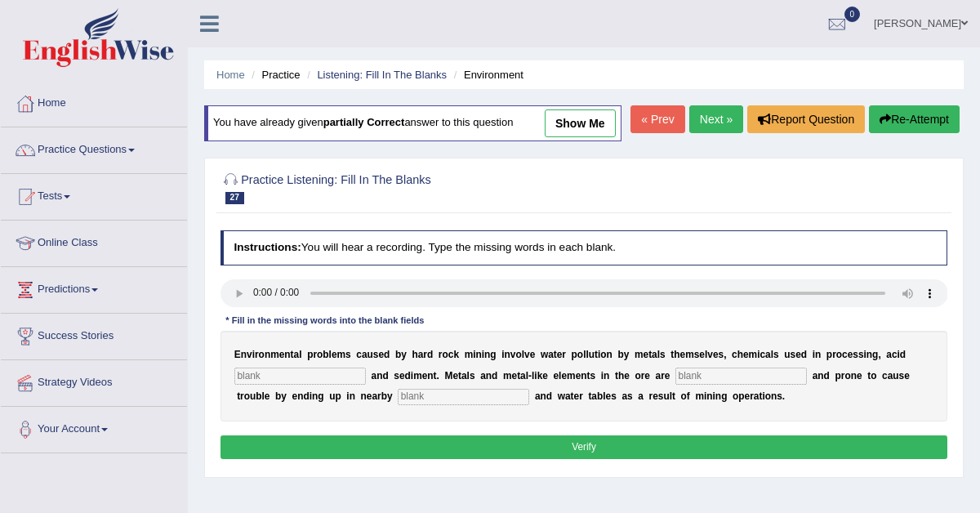
click at [322, 384] on input "text" at bounding box center [300, 376] width 132 height 16
type input "drange"
click at [701, 384] on input "text" at bounding box center [741, 376] width 132 height 16
type input "toxic"
click at [398, 405] on input "text" at bounding box center [464, 397] width 132 height 16
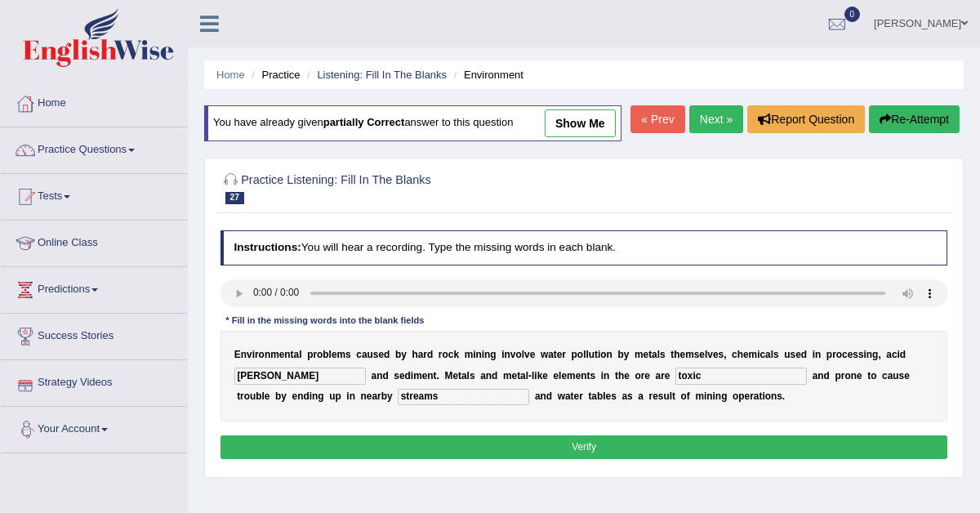
type input "streams"
click at [289, 384] on input "drange" at bounding box center [300, 376] width 132 height 16
type input "drainage"
click at [446, 459] on button "Verify" at bounding box center [585, 447] width 728 height 24
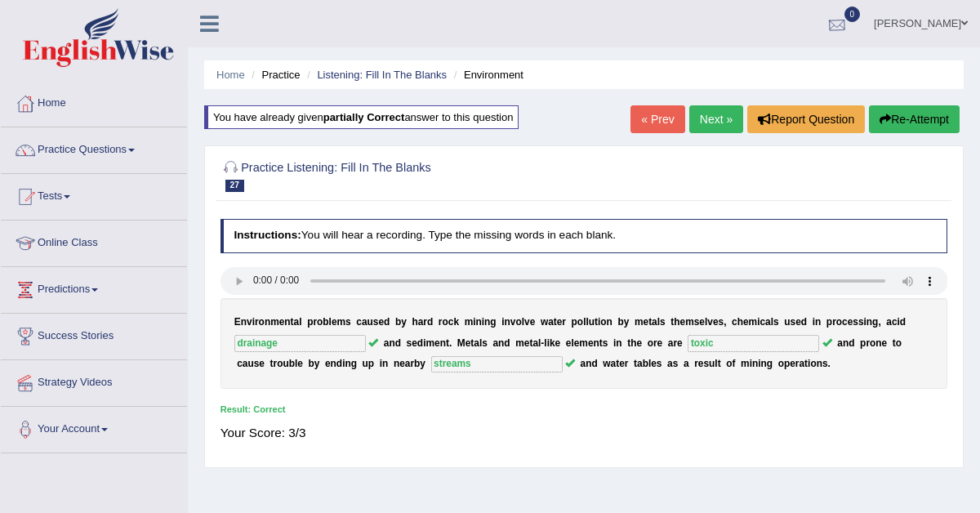
click at [849, 24] on div at bounding box center [837, 24] width 25 height 25
click at [716, 120] on link "Next »" at bounding box center [716, 119] width 54 height 28
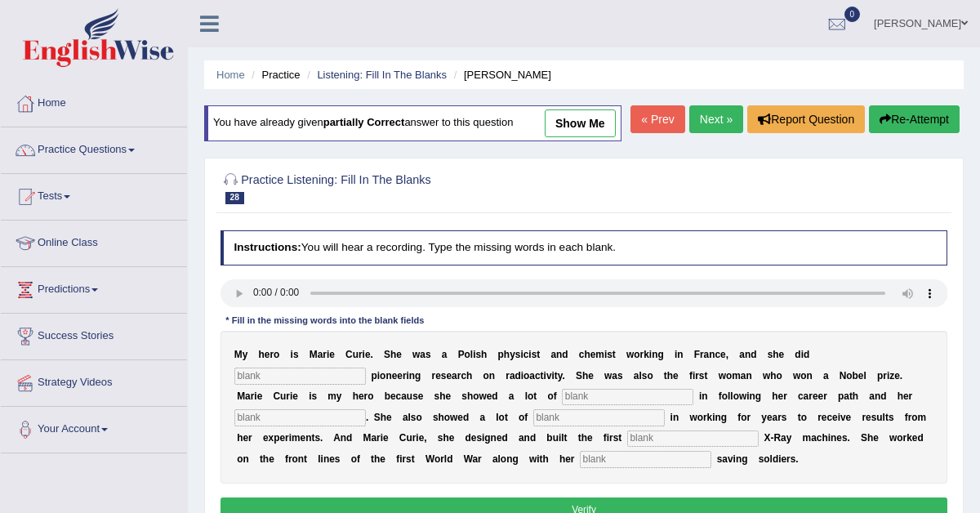
click at [533, 426] on input "text" at bounding box center [599, 417] width 132 height 16
type input "experience"
click at [366, 382] on input "text" at bounding box center [300, 376] width 132 height 16
type input "conducted"
click at [562, 405] on input "text" at bounding box center [628, 397] width 132 height 16
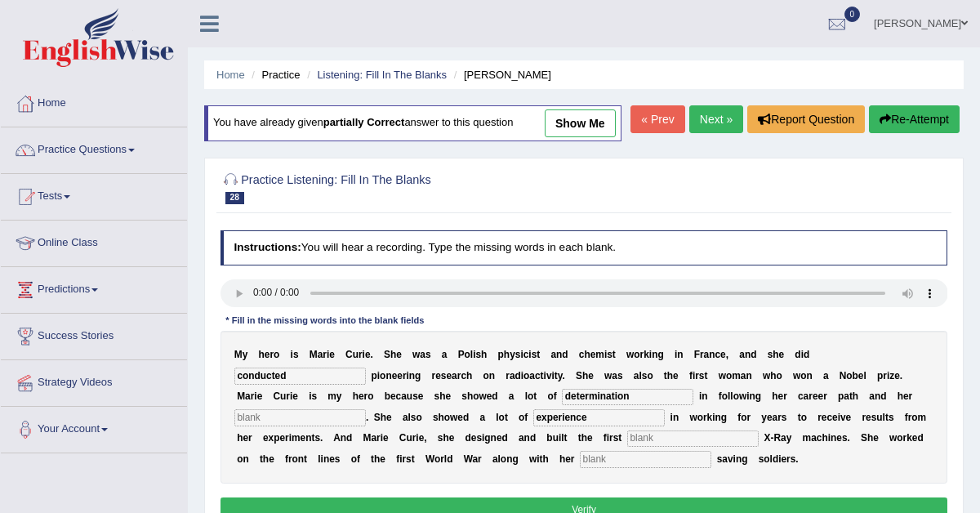
type input "determination"
click at [366, 426] on input "text" at bounding box center [300, 417] width 132 height 16
type input "patience"
click at [627, 447] on input "text" at bounding box center [693, 438] width 132 height 16
type input "built"
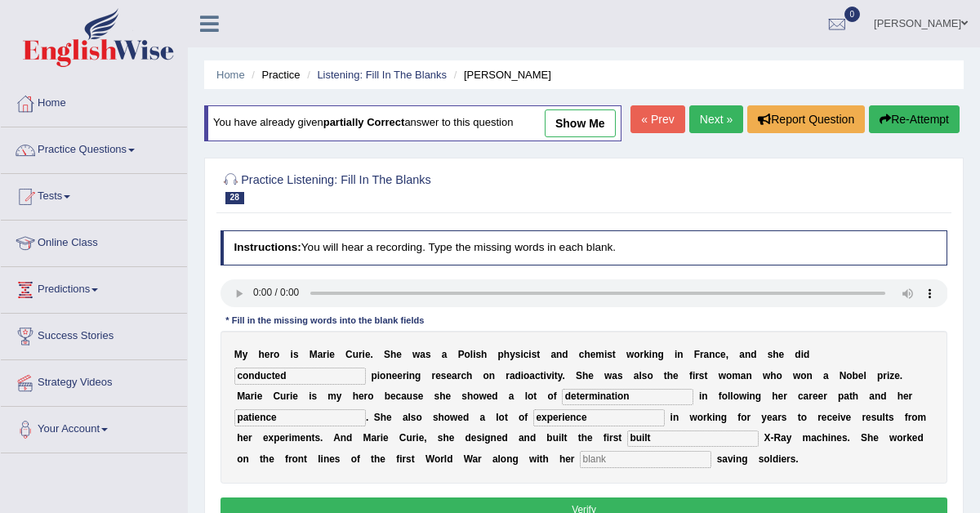
click at [580, 467] on input "text" at bounding box center [646, 459] width 132 height 16
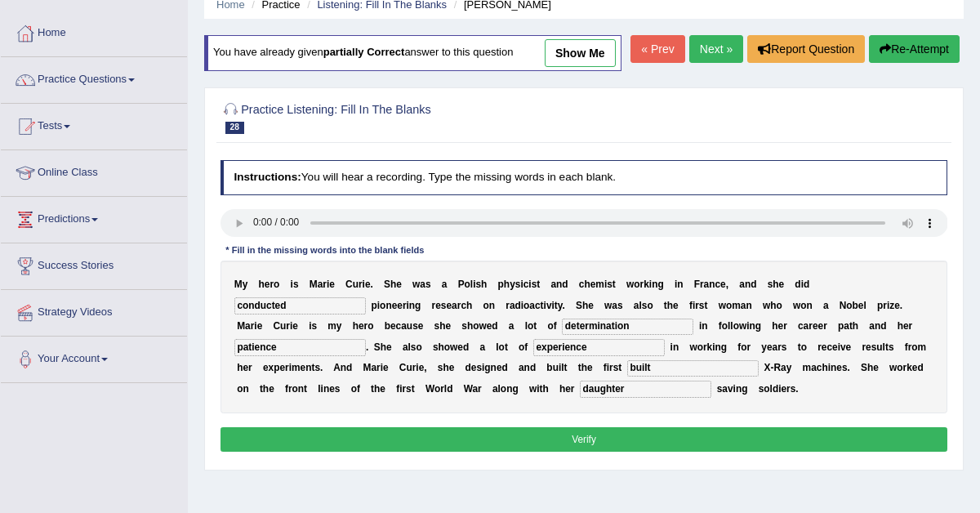
scroll to position [100, 0]
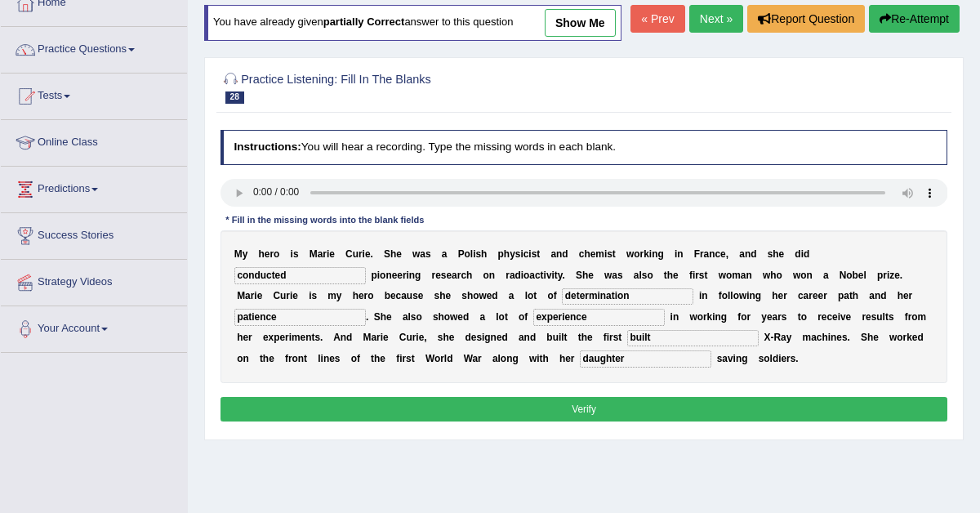
type input "daughter"
click at [561, 421] on button "Verify" at bounding box center [585, 409] width 728 height 24
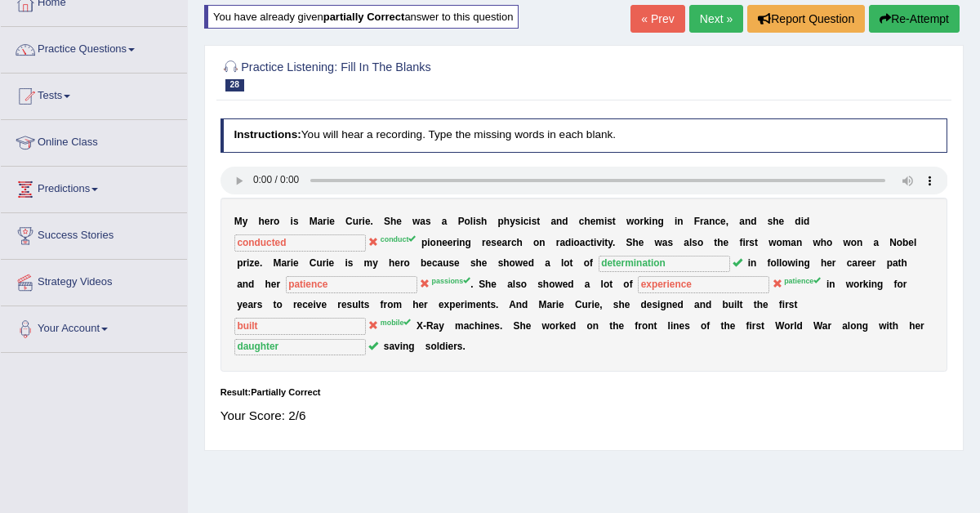
scroll to position [0, 0]
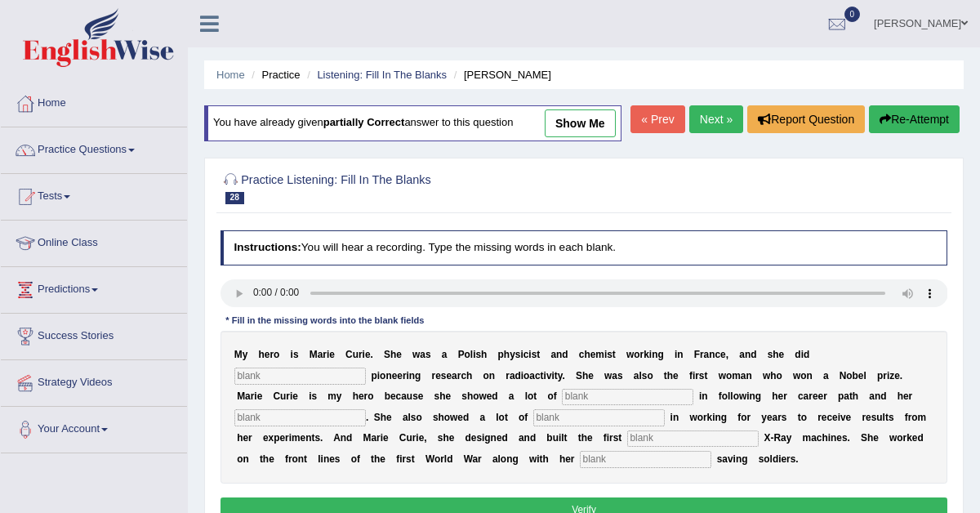
click at [708, 133] on link "Next »" at bounding box center [716, 119] width 54 height 28
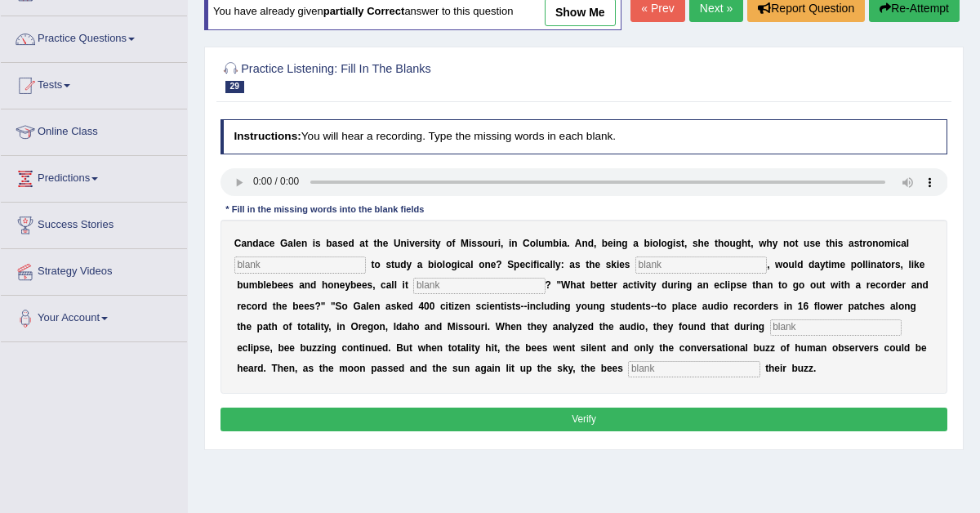
scroll to position [113, 0]
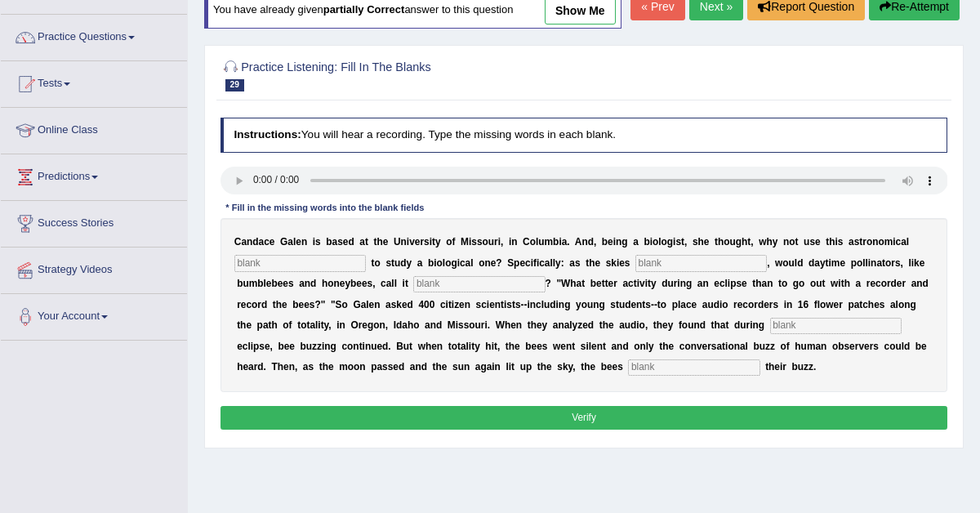
click at [652, 376] on input "text" at bounding box center [694, 367] width 132 height 16
type input "regain"
click at [323, 271] on input "text" at bounding box center [300, 263] width 132 height 16
type input "phenomenon"
click at [640, 271] on input "text" at bounding box center [701, 263] width 132 height 16
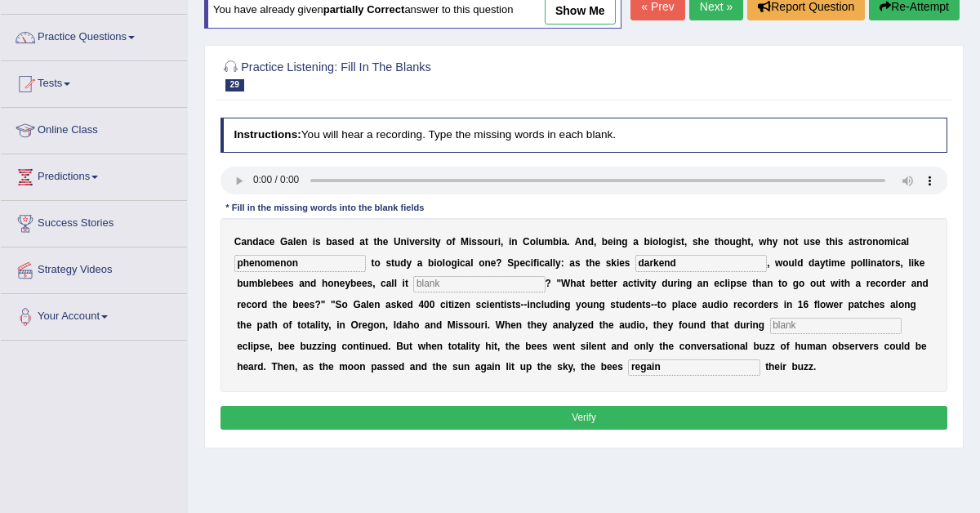
type input "darkend"
click at [497, 292] on input "text" at bounding box center [479, 284] width 132 height 16
type input "q"
type input "quites"
click at [798, 334] on input "text" at bounding box center [836, 326] width 132 height 16
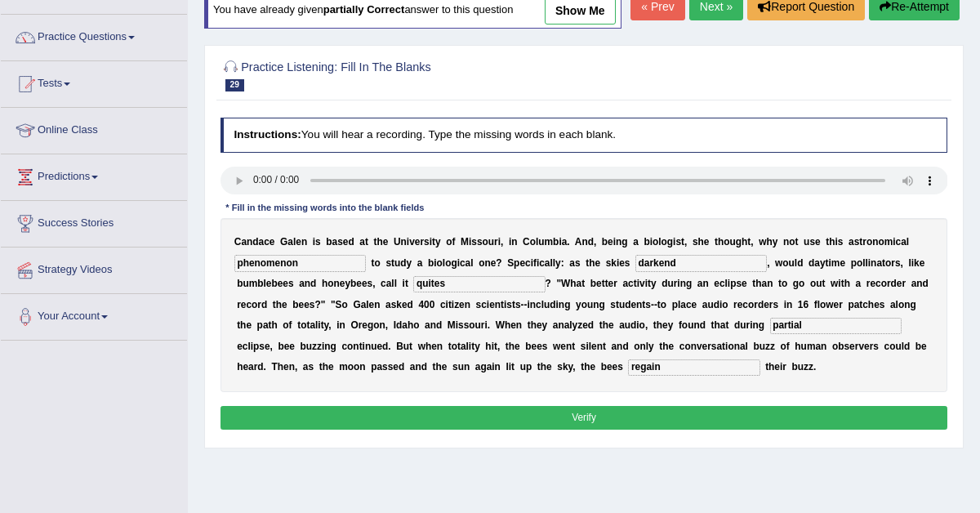
type input "partial"
click at [726, 430] on button "Verify" at bounding box center [585, 418] width 728 height 24
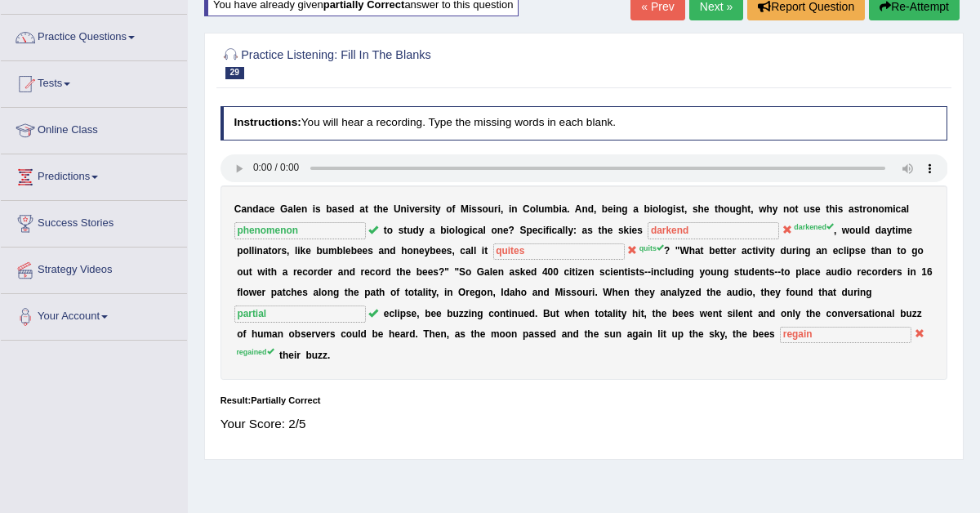
scroll to position [0, 0]
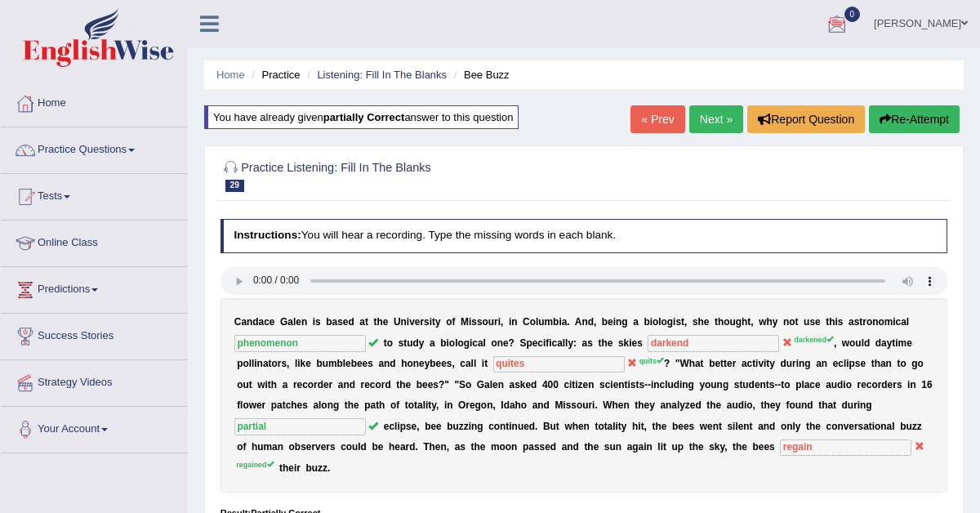
click at [711, 115] on link "Next »" at bounding box center [716, 119] width 54 height 28
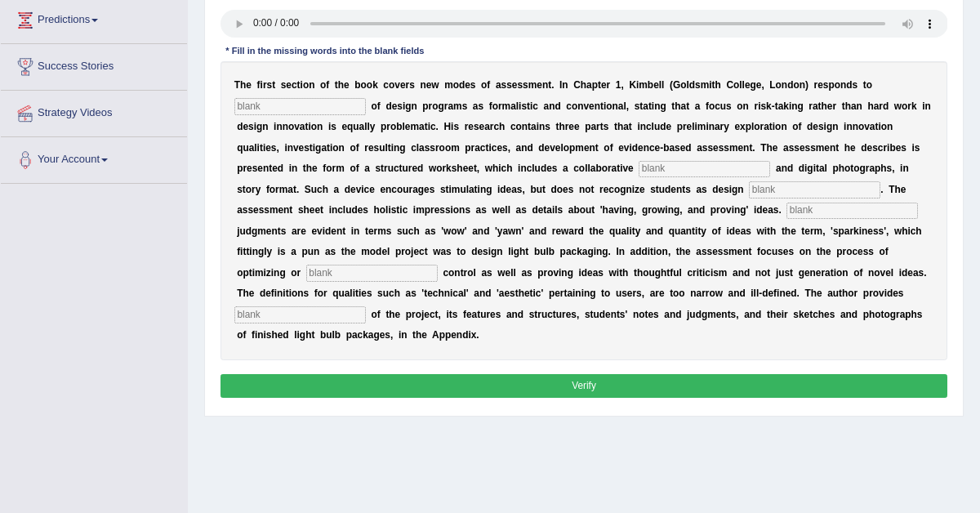
scroll to position [273, 0]
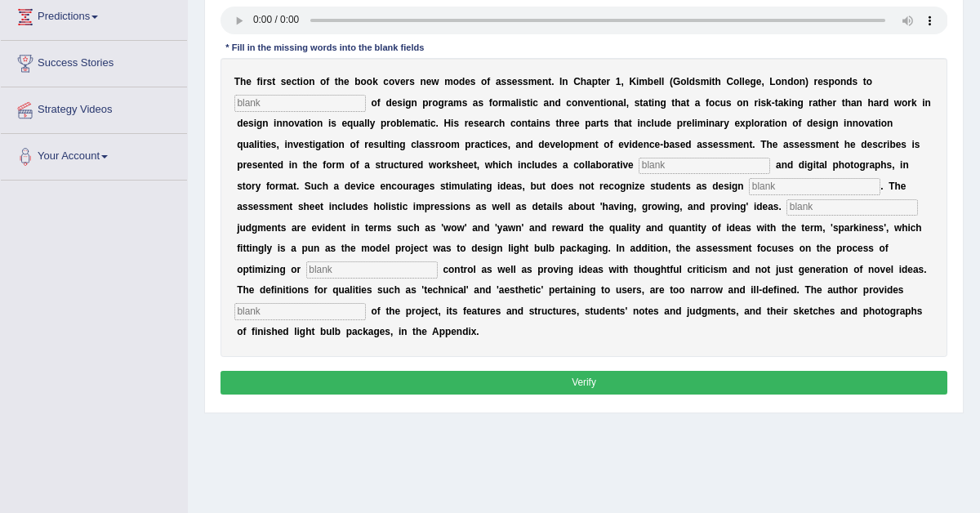
click at [366, 318] on input "text" at bounding box center [300, 311] width 132 height 16
type input "examples"
click at [322, 111] on input "text" at bounding box center [300, 103] width 132 height 16
type input "criticism"
click at [679, 174] on input "text" at bounding box center [705, 166] width 132 height 16
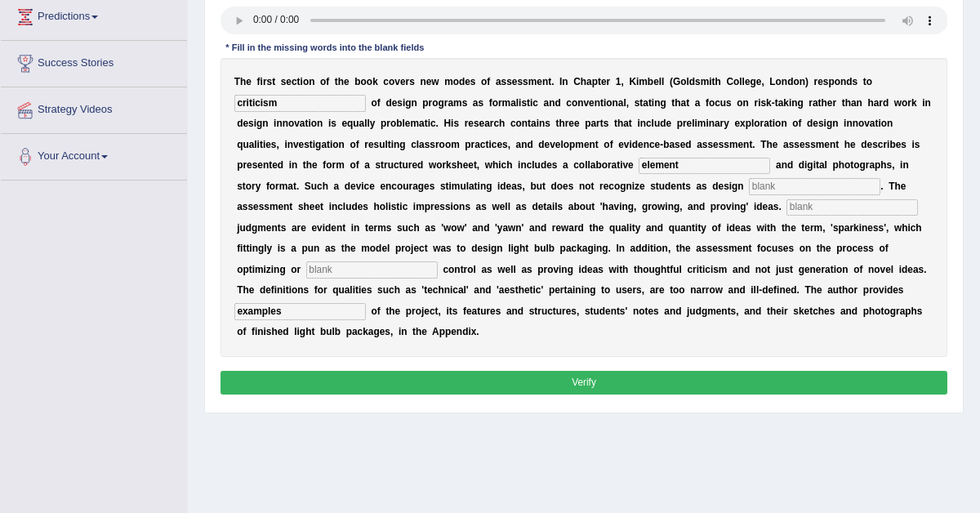
type input "element"
click at [753, 194] on input "text" at bounding box center [815, 186] width 132 height 16
type input "invators"
click at [787, 216] on input "text" at bounding box center [853, 207] width 132 height 16
type input "Clock"
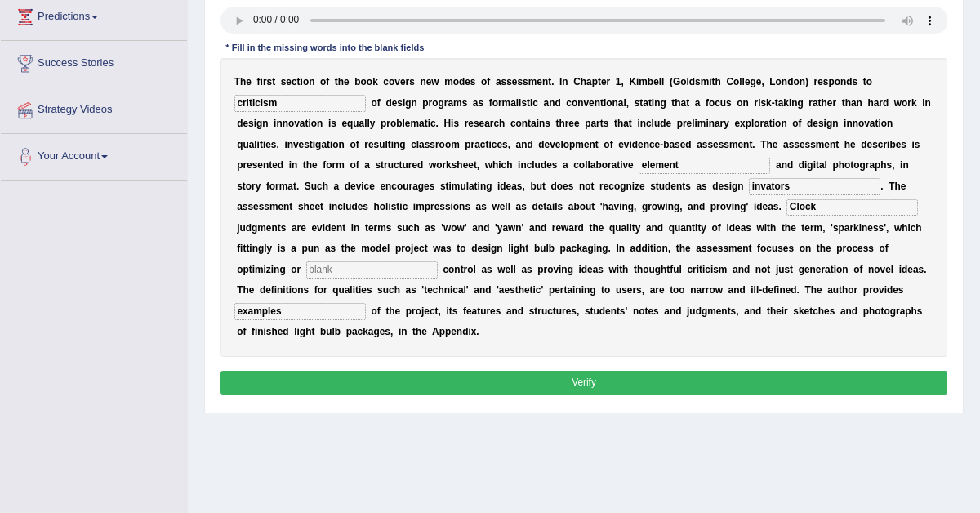
click at [310, 292] on div "T h e f i r s t s e c t i o n o f t h e b o o k c o v e r s n e w m o d e s o f…" at bounding box center [585, 207] width 728 height 299
click at [306, 278] on input "text" at bounding box center [372, 269] width 132 height 16
type input "complexity"
click at [513, 395] on button "Verify" at bounding box center [585, 383] width 728 height 24
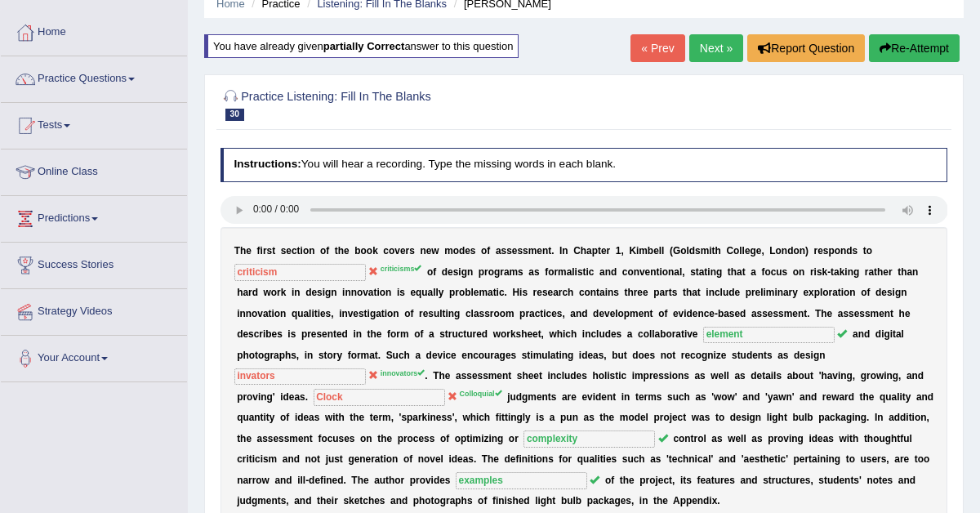
scroll to position [0, 0]
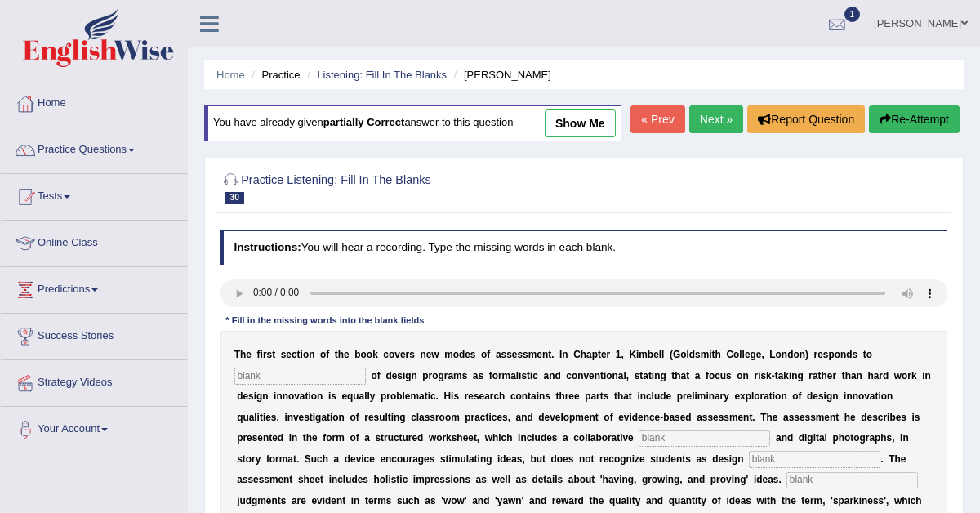
click at [861, 19] on span "1" at bounding box center [853, 15] width 16 height 16
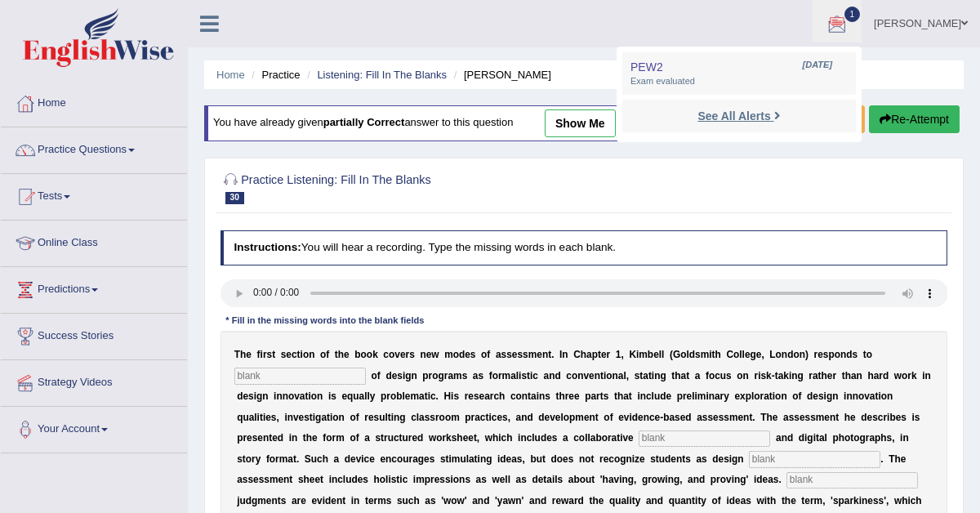
click at [769, 112] on strong "See All Alerts" at bounding box center [734, 115] width 73 height 13
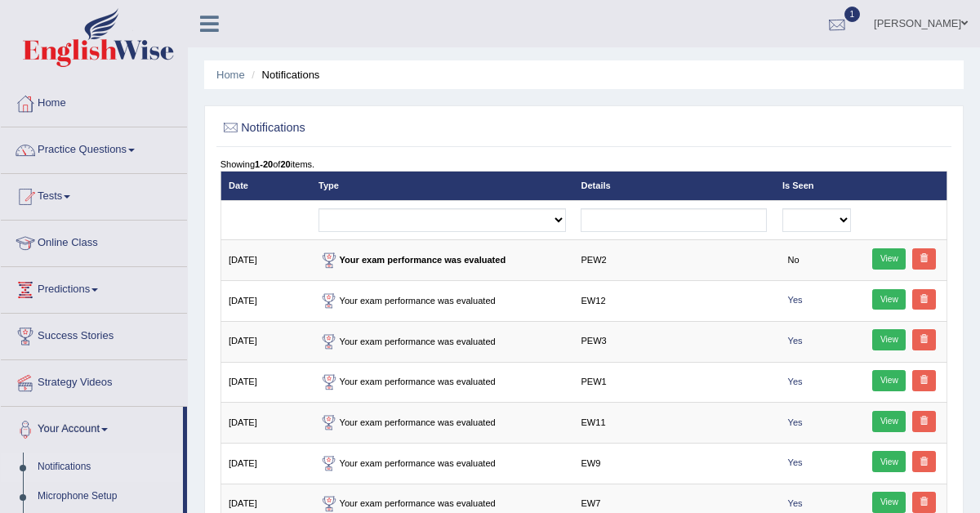
click at [849, 17] on div at bounding box center [837, 24] width 25 height 25
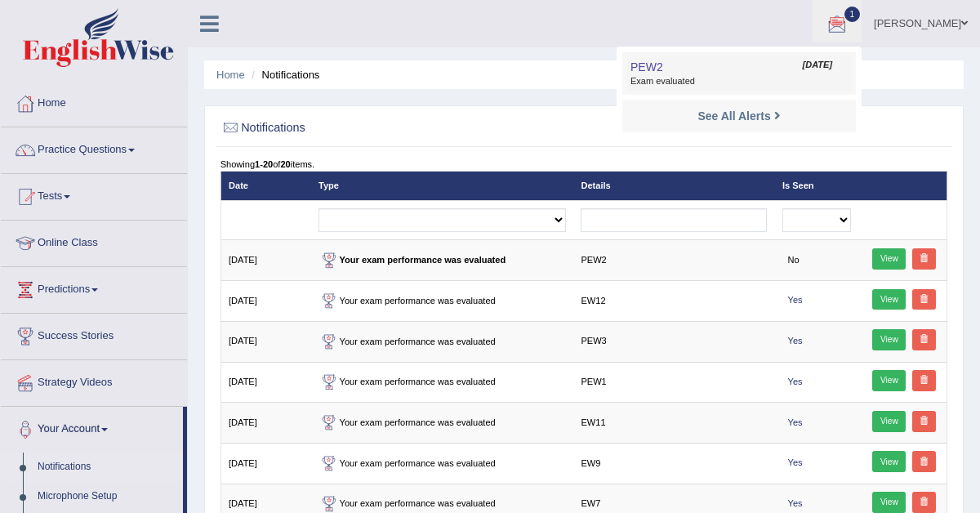
click at [698, 82] on span "Exam evaluated" at bounding box center [739, 81] width 217 height 13
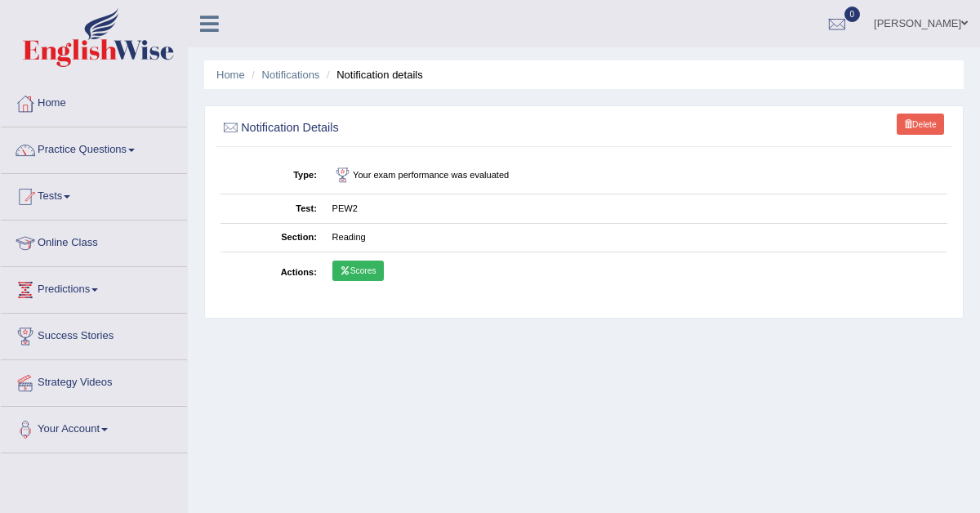
click at [363, 266] on link "Scores" at bounding box center [357, 271] width 51 height 21
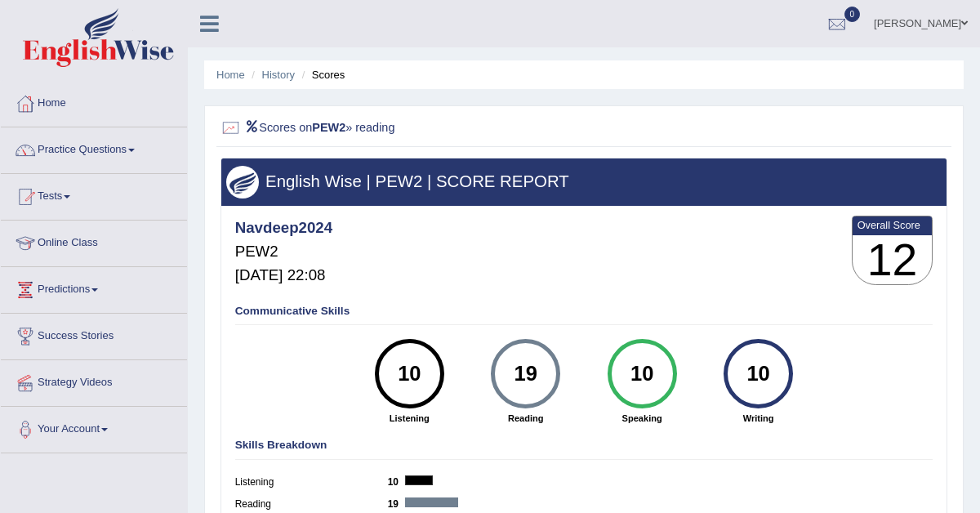
click at [252, 130] on icon at bounding box center [251, 126] width 15 height 11
click at [230, 127] on div at bounding box center [231, 128] width 21 height 21
click at [223, 129] on div at bounding box center [231, 128] width 21 height 21
click at [309, 128] on h2 "Scores on PEW2 » reading" at bounding box center [446, 128] width 451 height 21
click at [230, 131] on div at bounding box center [231, 128] width 21 height 21
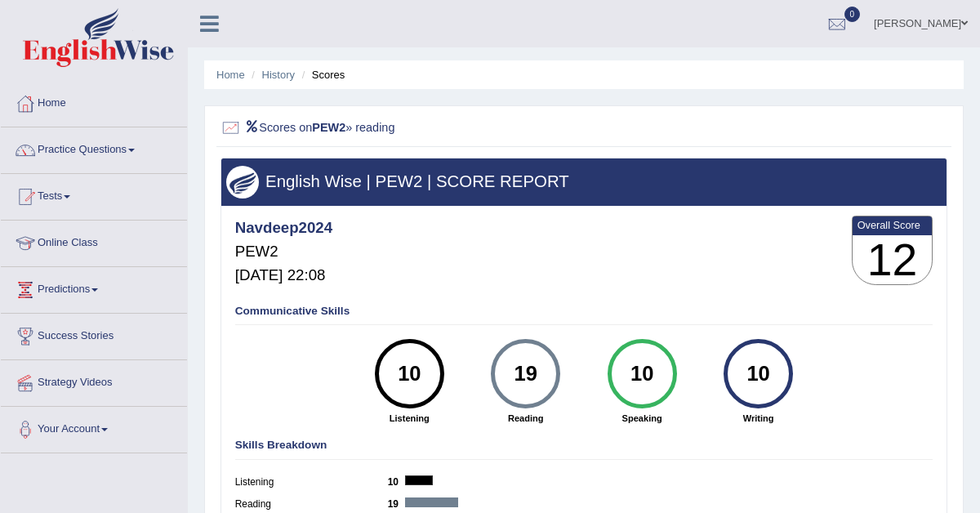
click at [230, 131] on div at bounding box center [231, 128] width 21 height 21
click at [252, 125] on icon at bounding box center [251, 126] width 15 height 11
click at [299, 135] on h2 "Scores on PEW2 » reading" at bounding box center [446, 128] width 451 height 21
click at [229, 127] on div at bounding box center [231, 128] width 21 height 21
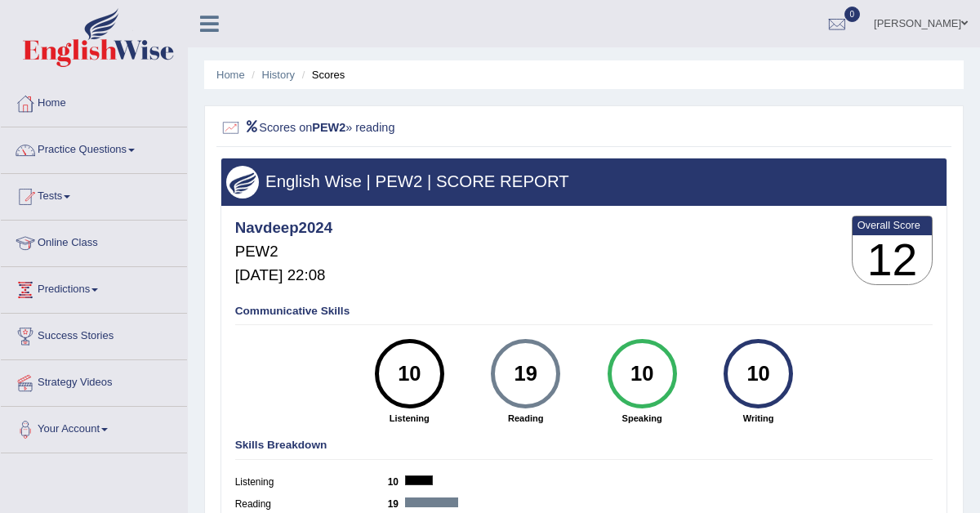
click at [251, 130] on icon at bounding box center [251, 126] width 15 height 11
click at [274, 130] on h2 "Scores on PEW2 » reading" at bounding box center [446, 128] width 451 height 21
click at [532, 363] on div "19" at bounding box center [526, 374] width 51 height 59
click at [385, 123] on h2 "Scores on PEW2 » reading" at bounding box center [446, 128] width 451 height 21
drag, startPoint x: 306, startPoint y: 130, endPoint x: 280, endPoint y: 131, distance: 26.1
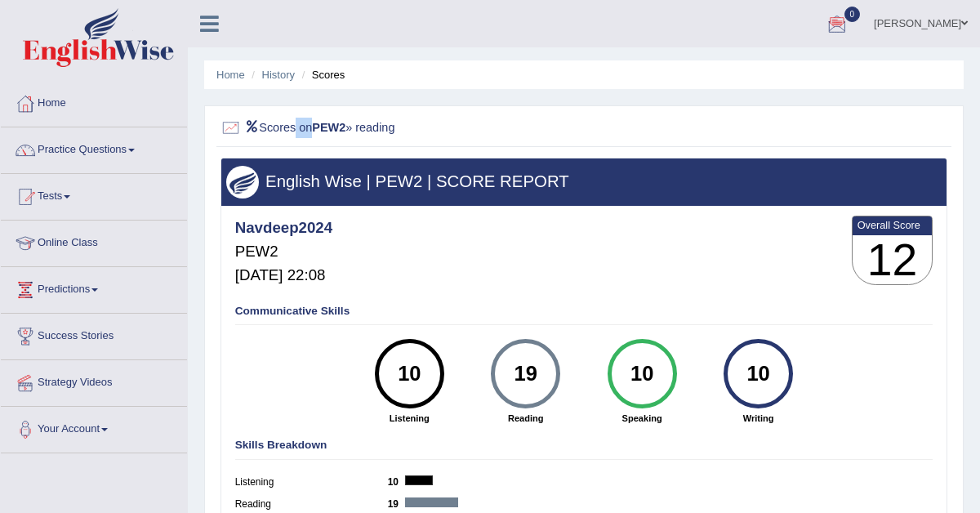
click at [281, 130] on h2 "Scores on PEW2 » reading" at bounding box center [446, 128] width 451 height 21
click at [236, 127] on div at bounding box center [231, 128] width 21 height 21
click at [247, 126] on icon at bounding box center [251, 126] width 15 height 11
click at [232, 126] on div at bounding box center [231, 128] width 21 height 21
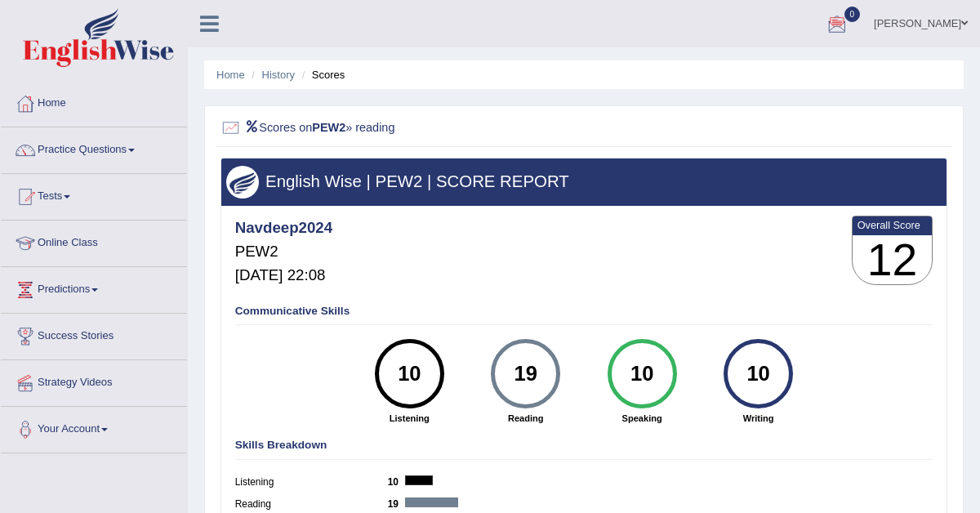
click at [232, 126] on div at bounding box center [231, 128] width 21 height 21
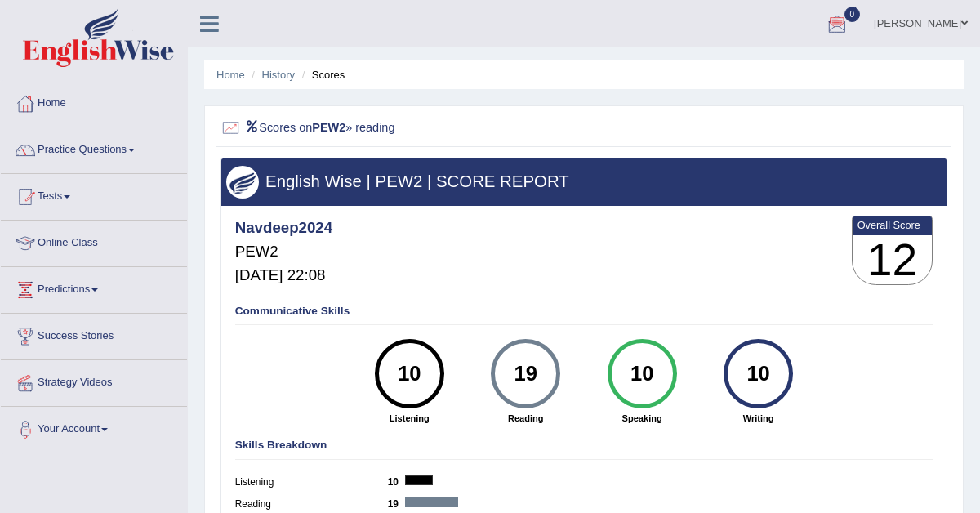
click at [232, 126] on div at bounding box center [231, 128] width 21 height 21
click at [62, 189] on link "Tests" at bounding box center [94, 194] width 186 height 41
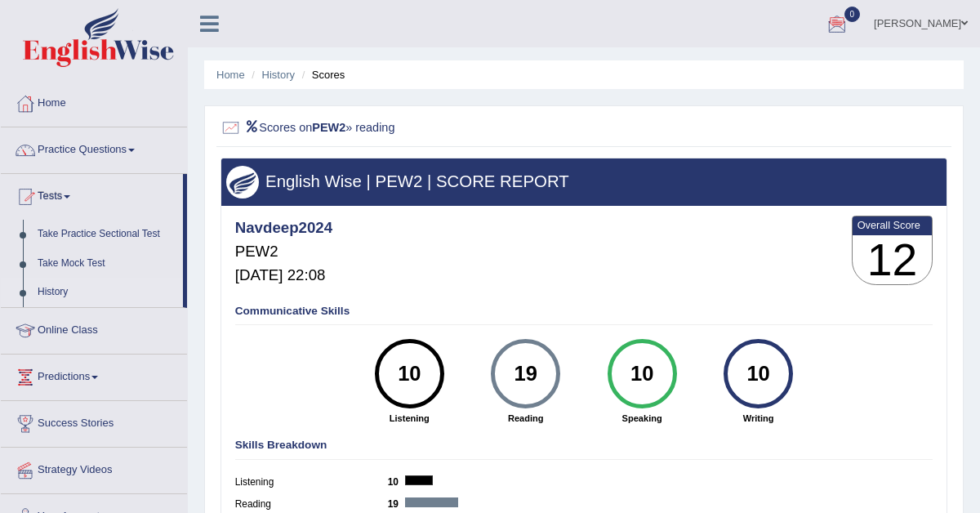
click at [56, 288] on link "History" at bounding box center [106, 292] width 153 height 29
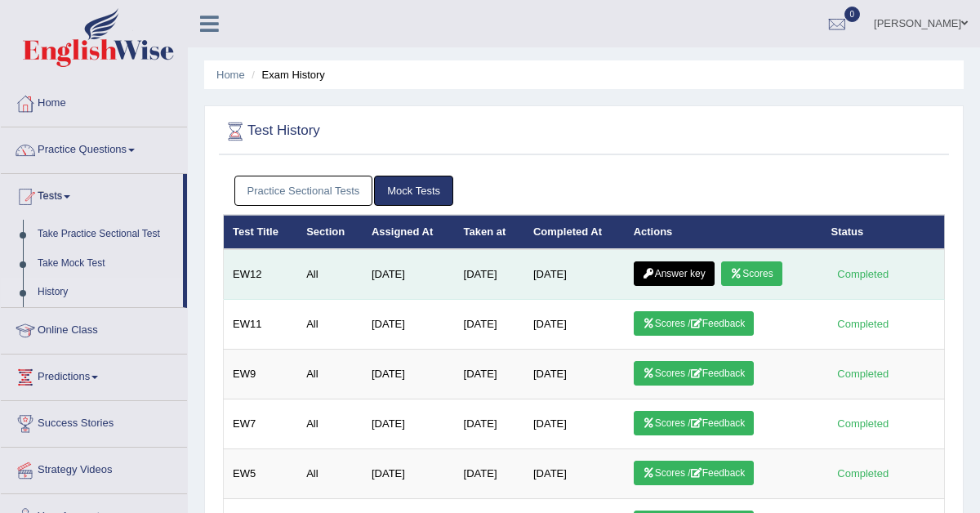
click at [675, 274] on link "Answer key" at bounding box center [674, 273] width 81 height 25
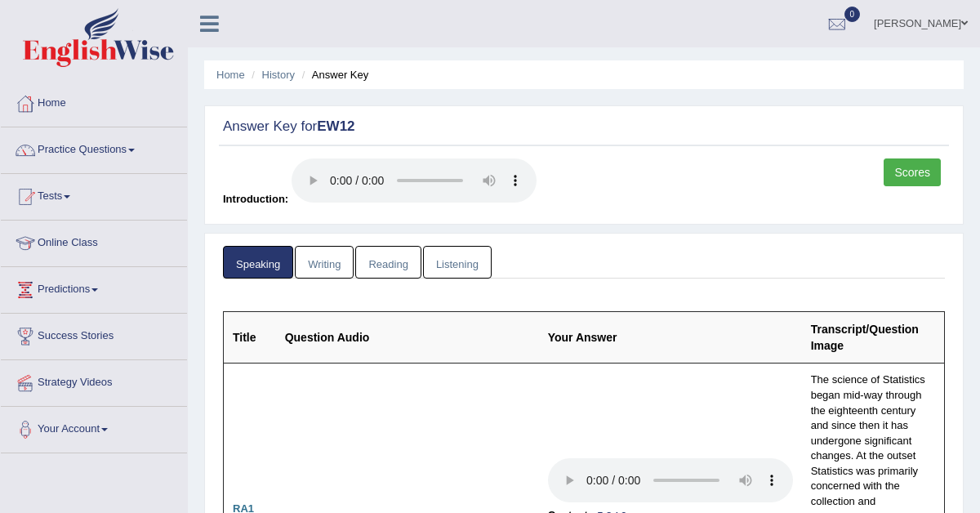
click at [897, 174] on link "Scores" at bounding box center [912, 172] width 57 height 28
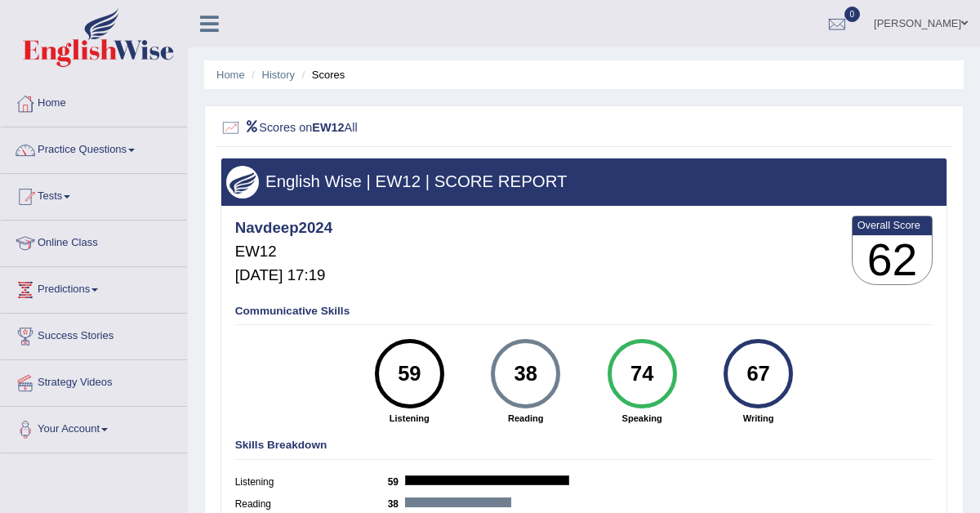
click at [260, 123] on h2 "Scores on EW12 All" at bounding box center [446, 128] width 451 height 21
click at [249, 128] on icon at bounding box center [251, 126] width 15 height 11
click at [234, 128] on div at bounding box center [231, 128] width 21 height 21
click at [67, 203] on link "Tests" at bounding box center [94, 194] width 186 height 41
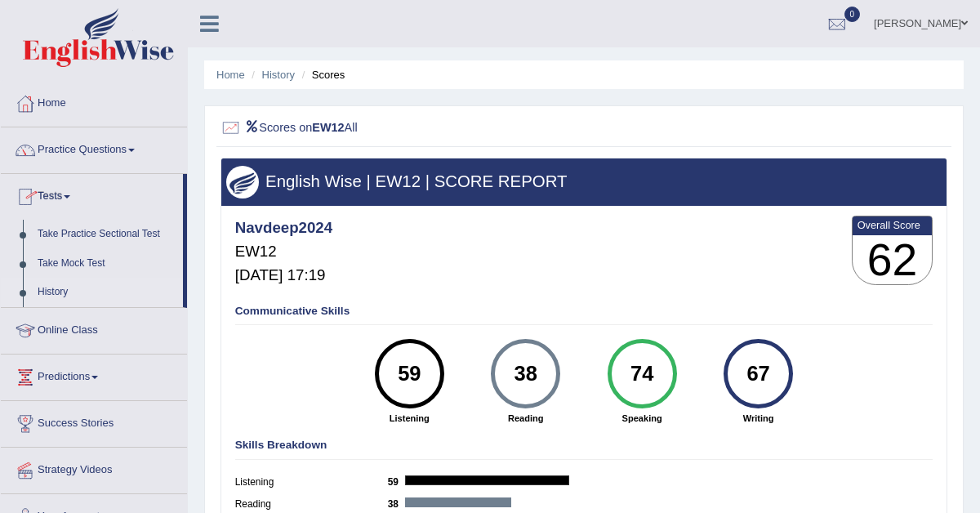
click at [60, 290] on link "History" at bounding box center [106, 292] width 153 height 29
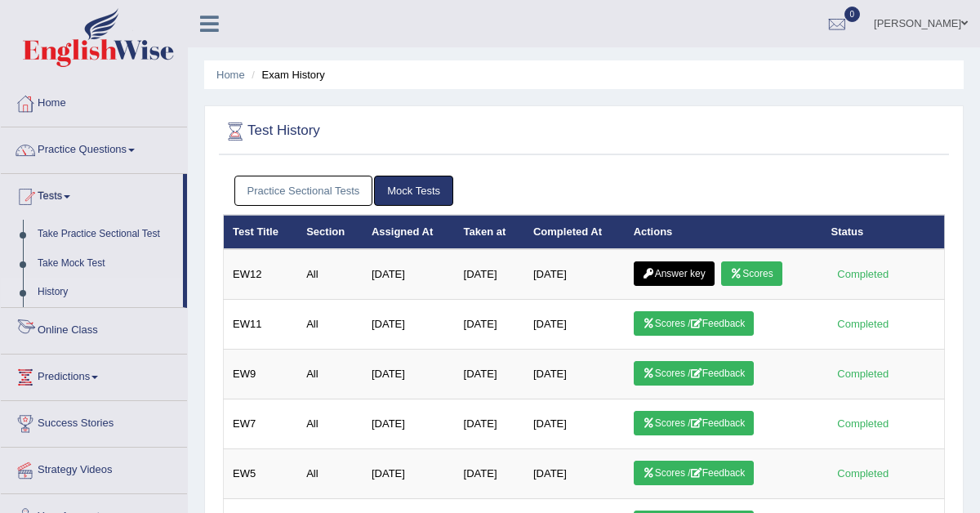
click at [266, 191] on link "Practice Sectional Tests" at bounding box center [303, 191] width 139 height 30
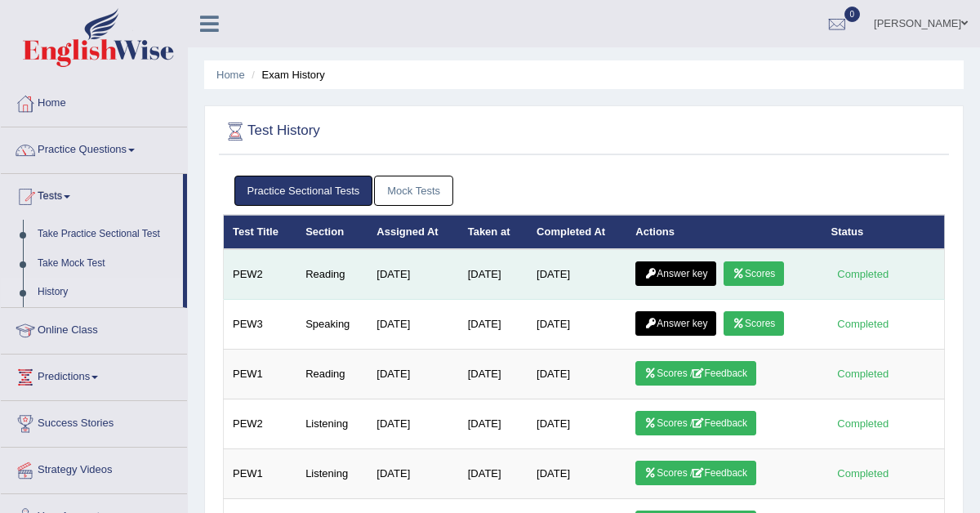
click at [675, 271] on link "Answer key" at bounding box center [675, 273] width 81 height 25
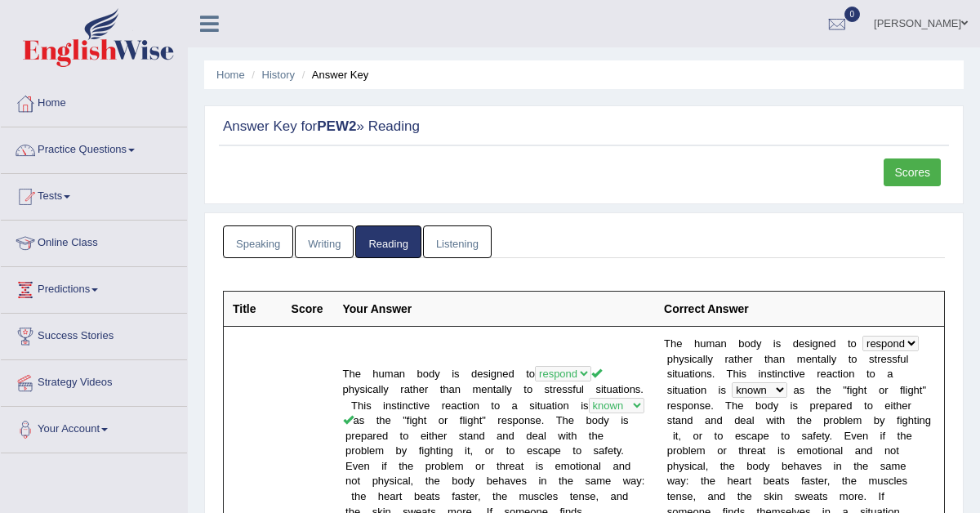
click at [919, 165] on link "Scores" at bounding box center [912, 172] width 57 height 28
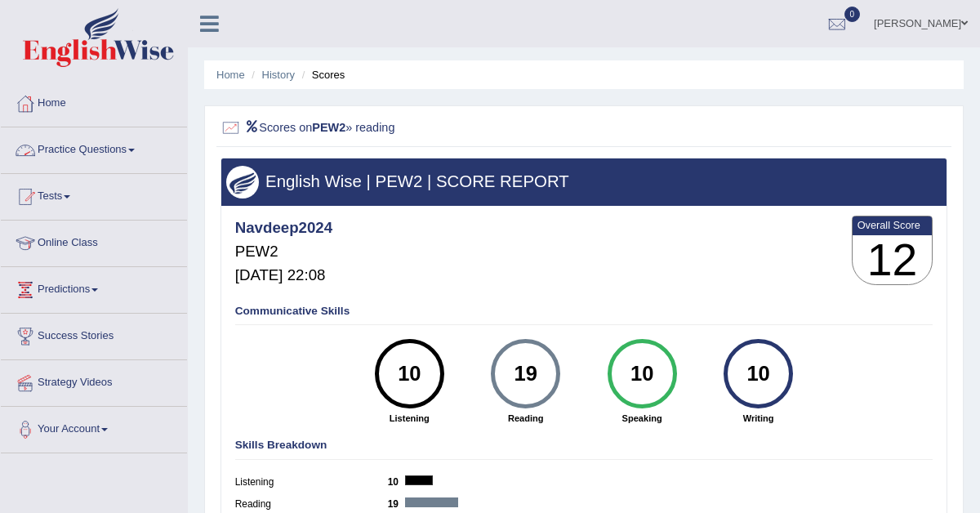
click at [131, 149] on link "Practice Questions" at bounding box center [94, 147] width 186 height 41
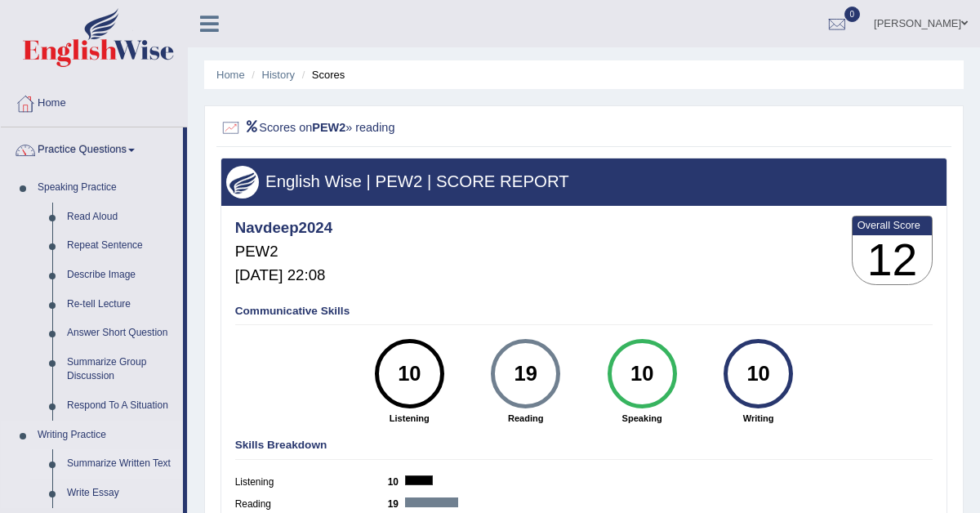
click at [123, 460] on link "Summarize Written Text" at bounding box center [121, 463] width 123 height 29
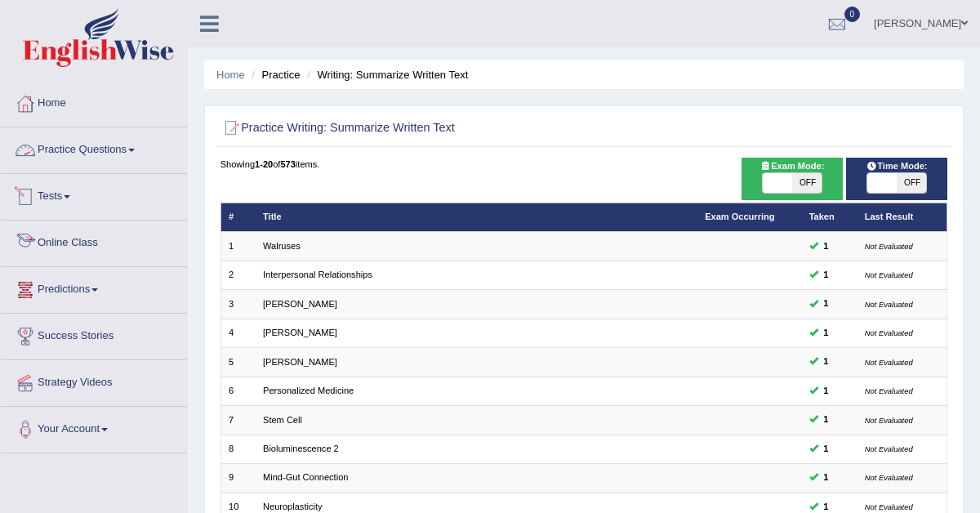
click at [88, 145] on link "Practice Questions" at bounding box center [94, 147] width 186 height 41
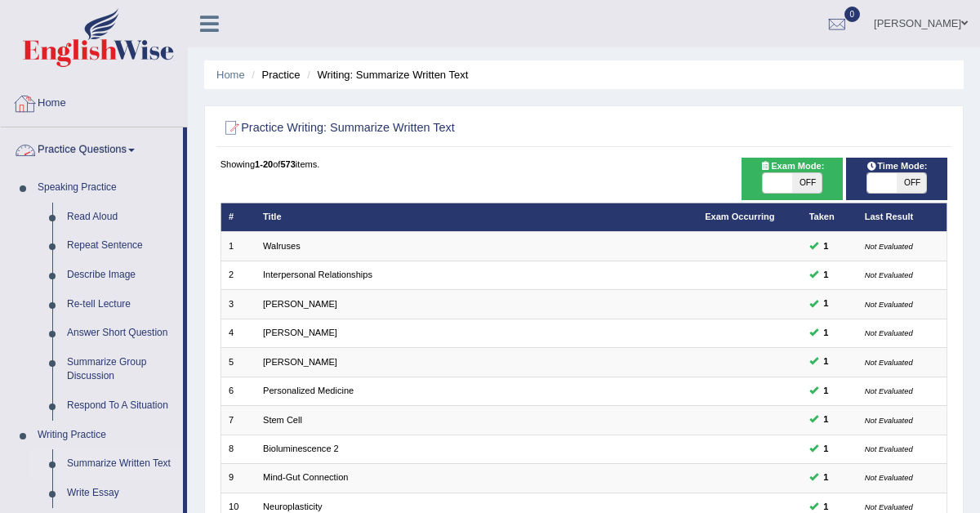
click at [76, 109] on link "Home" at bounding box center [94, 101] width 186 height 41
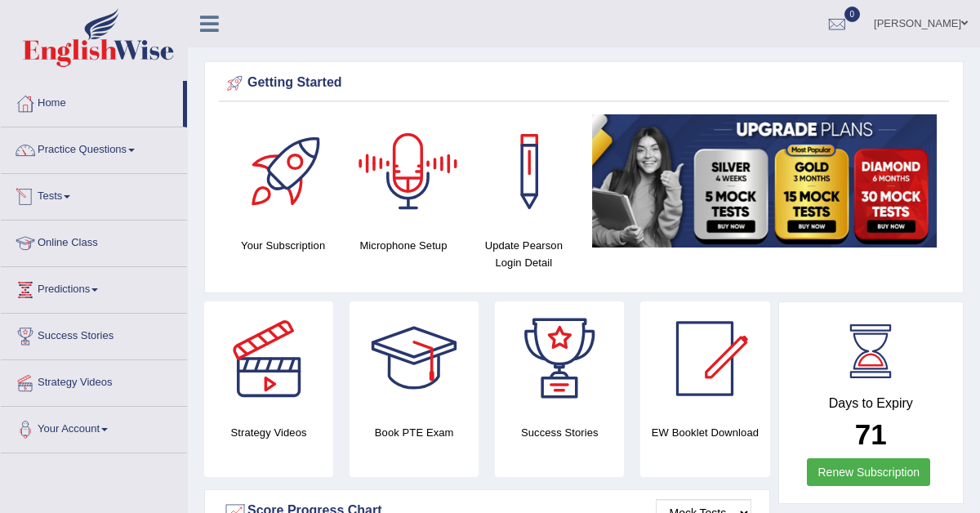
click at [60, 194] on link "Tests" at bounding box center [94, 194] width 186 height 41
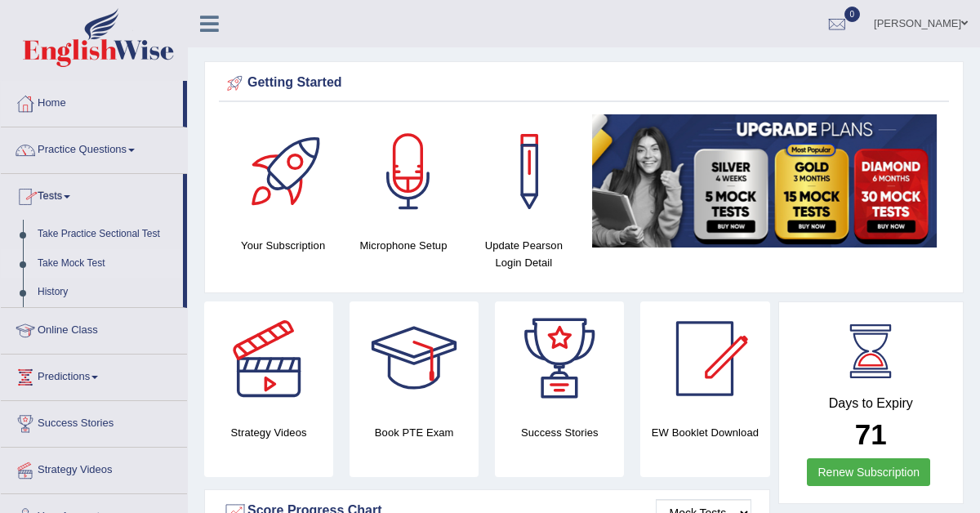
click at [72, 261] on link "Take Mock Test" at bounding box center [106, 263] width 153 height 29
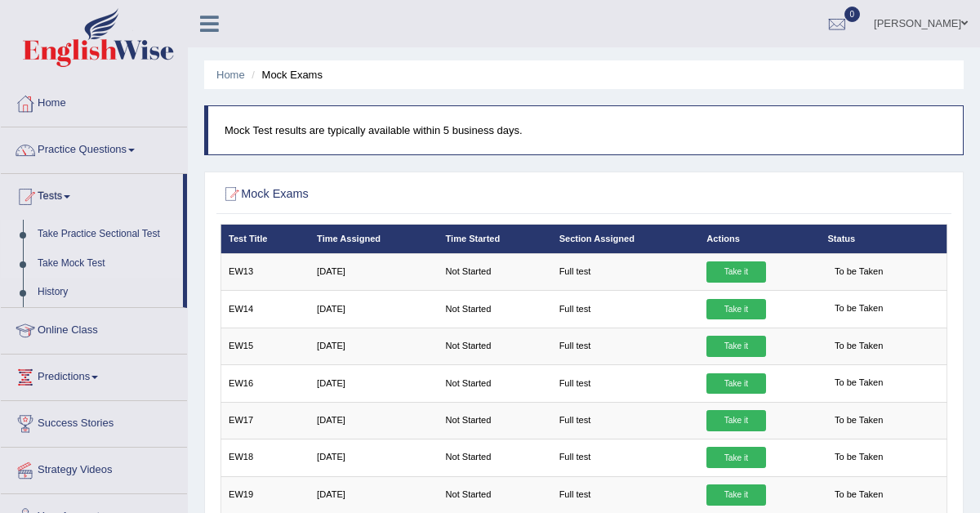
click at [104, 228] on link "Take Practice Sectional Test" at bounding box center [106, 234] width 153 height 29
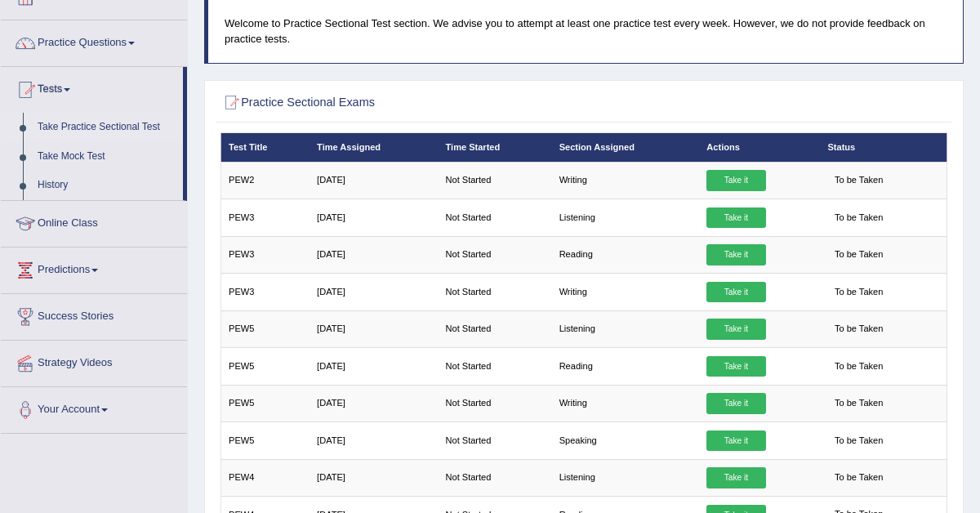
scroll to position [115, 0]
